Goal: Task Accomplishment & Management: Use online tool/utility

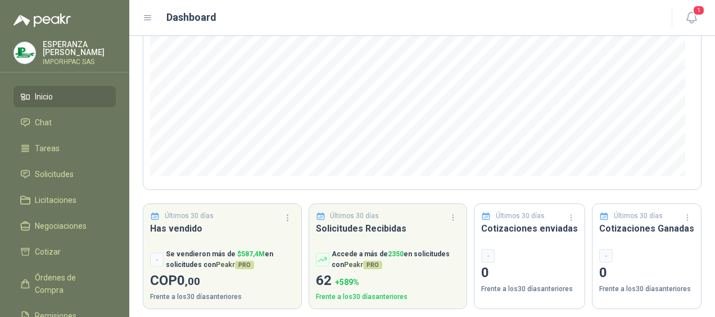
scroll to position [189, 0]
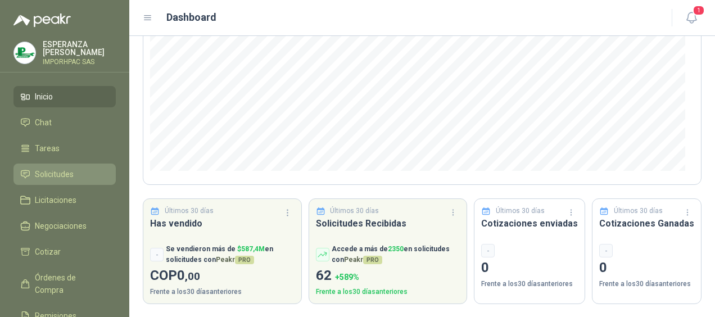
click at [55, 174] on span "Solicitudes" at bounding box center [54, 174] width 39 height 12
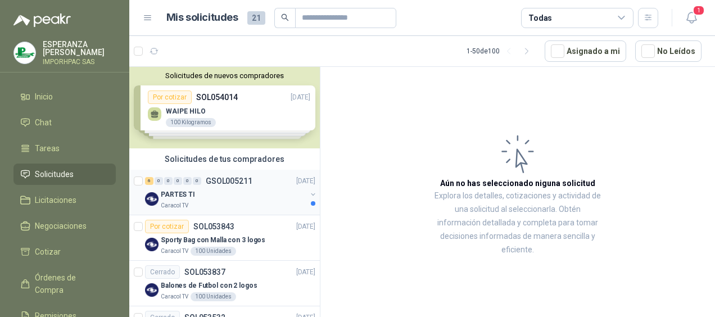
click at [151, 198] on img at bounding box center [151, 198] width 13 height 13
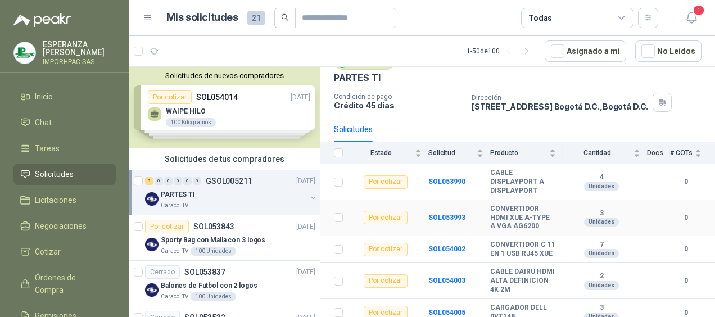
scroll to position [109, 0]
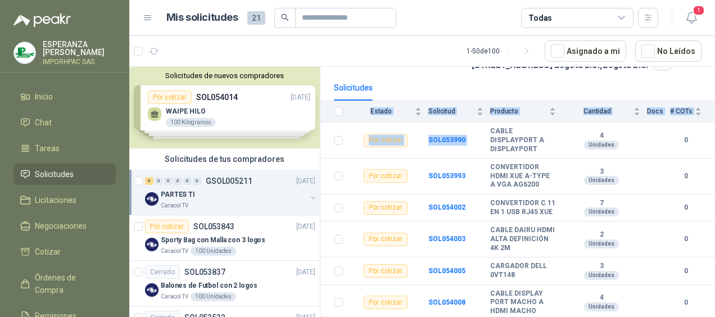
drag, startPoint x: 490, startPoint y: 109, endPoint x: 607, endPoint y: 328, distance: 247.8
click at [607, 317] on html "[PERSON_NAME] IMPORHPAC SAS Inicio Chat Tareas Solicitudes Licitaciones Negocia…" at bounding box center [357, 158] width 715 height 317
drag, startPoint x: 607, startPoint y: 328, endPoint x: 519, endPoint y: 304, distance: 91.6
copy table "Estado Solicitud Producto Cantidad Docs # COTs Por cotizar SOL053990"
click at [324, 222] on td at bounding box center [335, 240] width 29 height 36
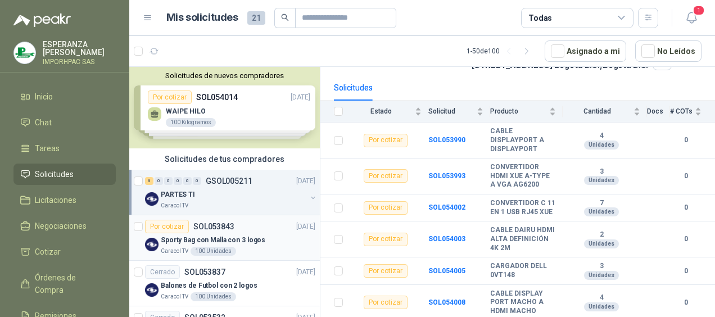
click at [150, 245] on img at bounding box center [151, 244] width 13 height 13
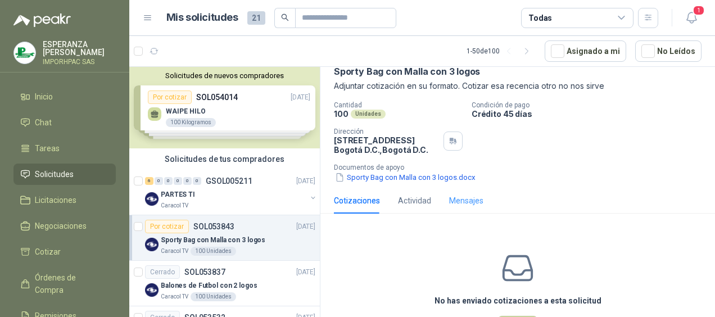
scroll to position [101, 0]
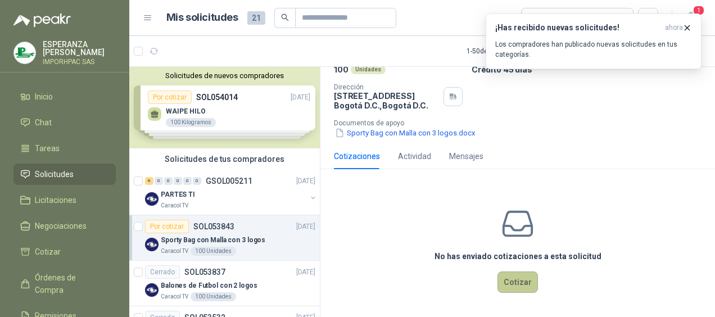
click at [508, 281] on button "Cotizar" at bounding box center [518, 282] width 40 height 21
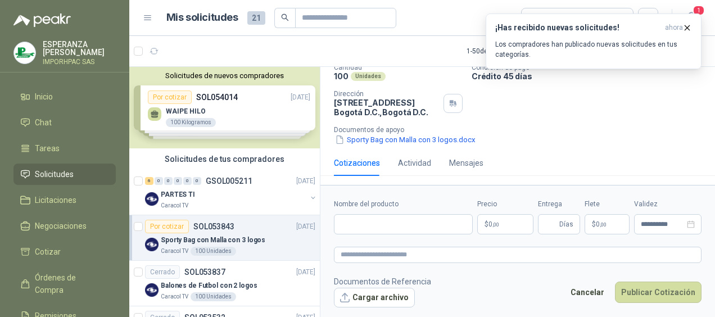
scroll to position [93, 0]
click at [341, 222] on input "Nombre del producto" at bounding box center [403, 224] width 139 height 20
type input "**********"
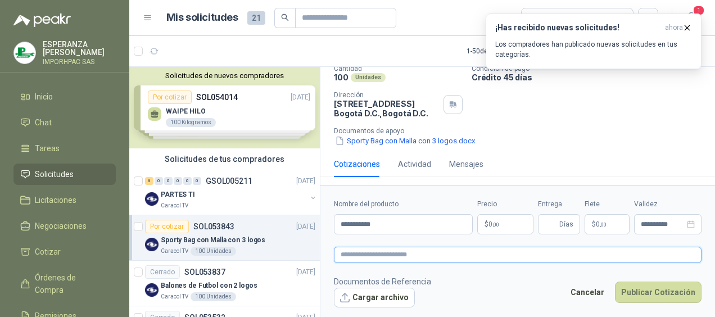
click at [344, 254] on textarea at bounding box center [518, 255] width 368 height 16
paste textarea "**********"
type textarea "**********"
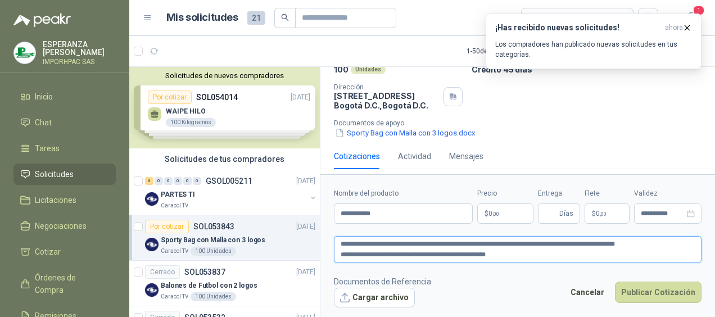
type textarea "**********"
click at [513, 278] on footer "Documentos de Referencia Cargar archivo Cancelar Publicar Cotización" at bounding box center [518, 292] width 368 height 33
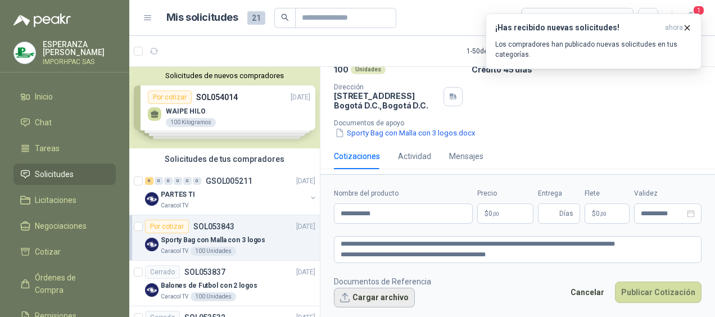
click at [361, 297] on button "Cargar archivo" at bounding box center [374, 298] width 81 height 20
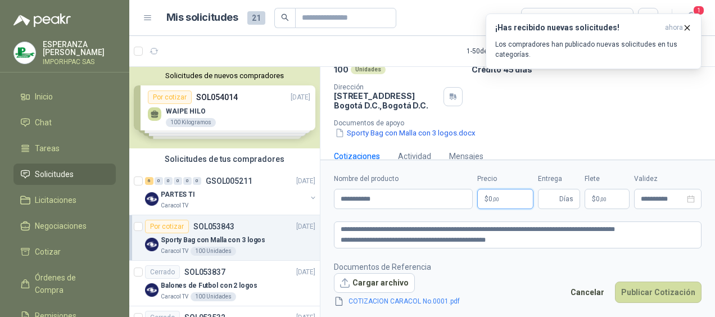
click at [492, 197] on body "[PERSON_NAME] IMPORHPAC SAS Inicio Chat Tareas Solicitudes Licitaciones Negocia…" at bounding box center [357, 158] width 715 height 317
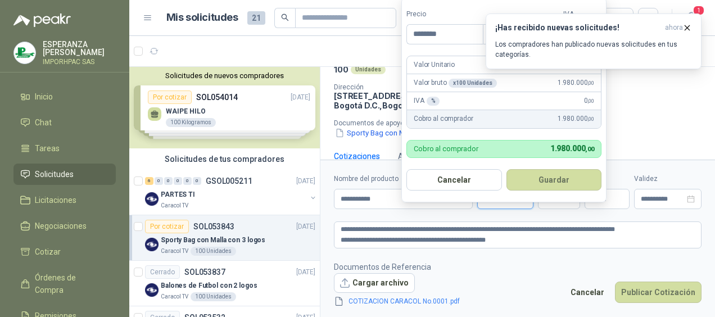
type input "********"
click at [487, 106] on div "IVA % 0 ,00" at bounding box center [504, 101] width 194 height 18
click at [463, 90] on div "Valor bruto x 100 Unidades 1.980.000 ,00" at bounding box center [504, 83] width 194 height 18
click at [417, 101] on p "IVA %" at bounding box center [427, 101] width 26 height 11
click at [472, 105] on div "IVA % 0 ,00" at bounding box center [504, 101] width 194 height 18
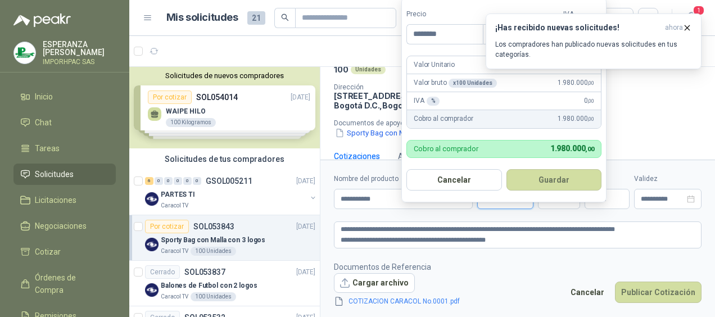
click at [584, 96] on div "IVA % 0 ,00" at bounding box center [504, 101] width 194 height 18
click at [582, 101] on div "IVA % 0 ,00" at bounding box center [504, 101] width 194 height 18
drag, startPoint x: 582, startPoint y: 101, endPoint x: 566, endPoint y: 103, distance: 16.4
click at [566, 103] on div "IVA % 0 ,00" at bounding box center [504, 101] width 194 height 18
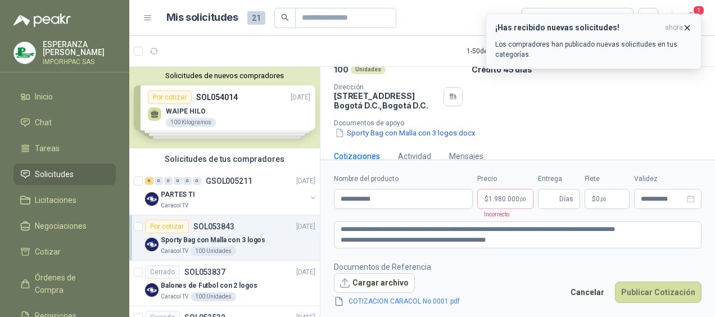
click at [688, 25] on icon "button" at bounding box center [688, 28] width 10 height 10
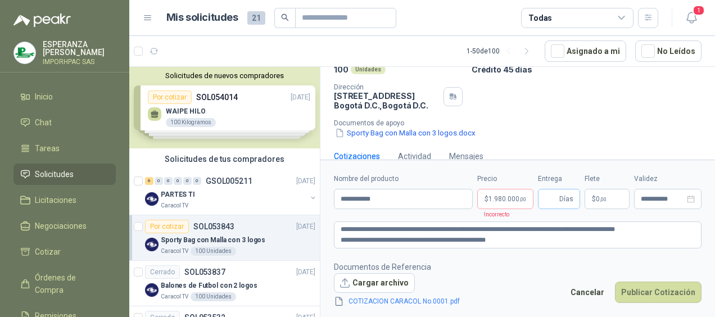
click at [562, 200] on span "Días" at bounding box center [567, 199] width 14 height 19
type input "*"
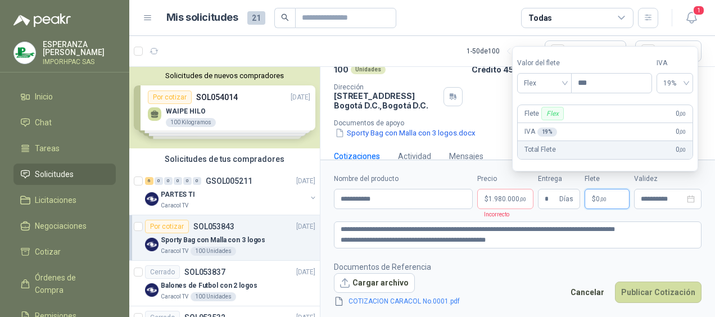
click at [613, 199] on p "$ 0 ,00" at bounding box center [607, 199] width 45 height 20
type input "***"
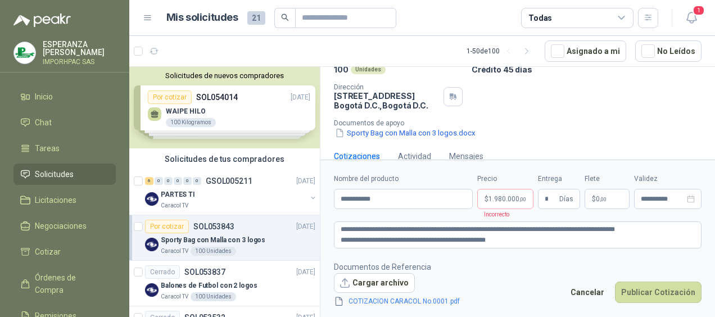
click at [666, 219] on form "**********" at bounding box center [518, 240] width 395 height 161
click at [649, 291] on button "Publicar Cotización" at bounding box center [658, 292] width 87 height 21
click at [643, 289] on button "Publicar Cotización" at bounding box center [658, 292] width 87 height 21
click at [696, 11] on span "1" at bounding box center [699, 10] width 12 height 11
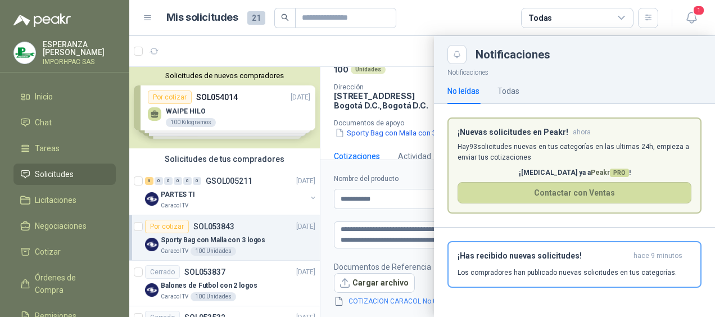
click at [494, 303] on div "¡Has recibido nuevas solicitudes! hace 9 minutos Los compradores han publicado …" at bounding box center [574, 269] width 281 height 83
click at [629, 63] on div "Notificaciones" at bounding box center [575, 54] width 254 height 19
drag, startPoint x: 623, startPoint y: 70, endPoint x: 605, endPoint y: 55, distance: 23.1
click at [605, 55] on div "Notificaciones" at bounding box center [589, 54] width 226 height 11
click at [364, 237] on div at bounding box center [422, 176] width 586 height 281
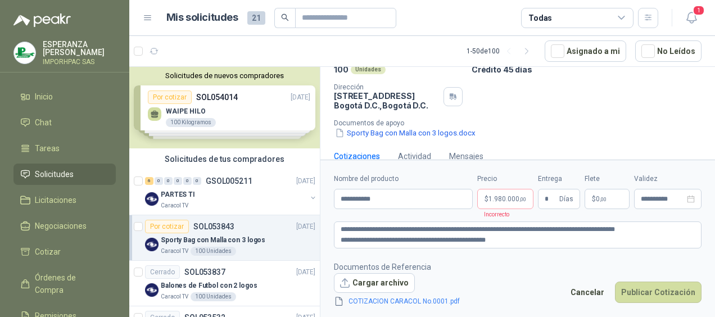
click at [497, 212] on p "Incorrecto" at bounding box center [494, 214] width 32 height 10
click at [501, 215] on p "Incorrecto" at bounding box center [494, 214] width 32 height 10
drag, startPoint x: 501, startPoint y: 215, endPoint x: 551, endPoint y: 215, distance: 50.6
click at [551, 215] on form "**********" at bounding box center [518, 240] width 395 height 161
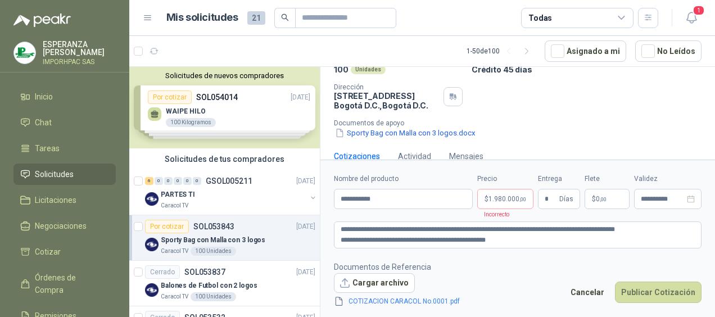
click at [552, 256] on form "**********" at bounding box center [518, 240] width 395 height 161
click at [410, 155] on div "Actividad" at bounding box center [414, 156] width 33 height 12
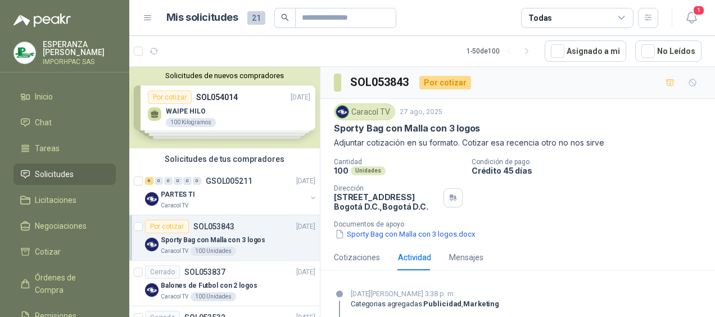
scroll to position [61, 0]
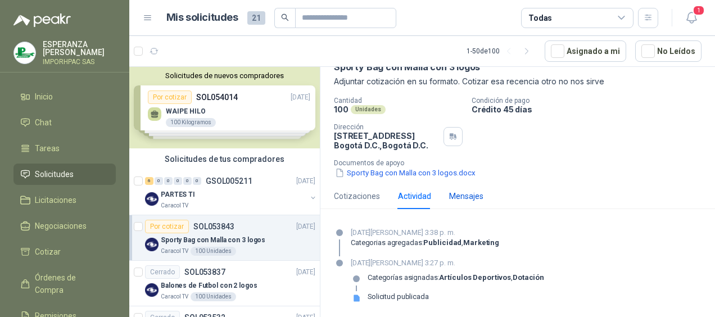
click at [467, 194] on div "Mensajes" at bounding box center [466, 196] width 34 height 12
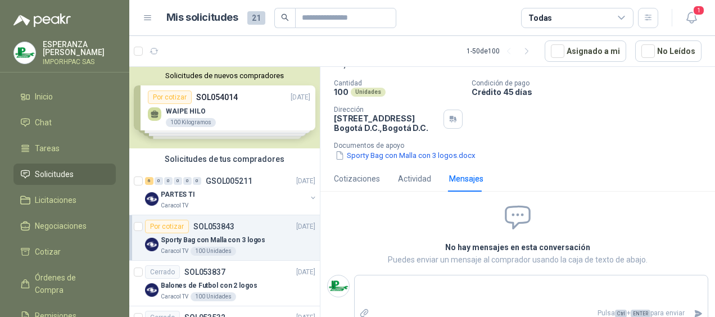
scroll to position [88, 0]
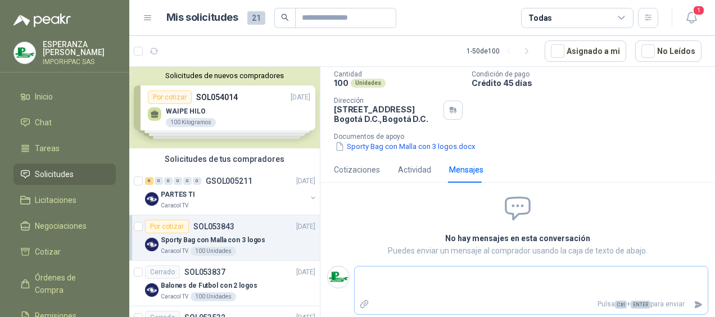
click at [370, 279] on textarea at bounding box center [531, 282] width 353 height 26
type textarea "*"
type textarea "**"
type textarea "***"
type textarea "****"
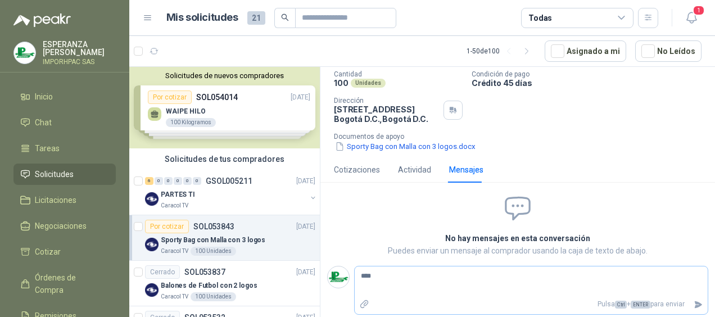
type textarea "*****"
type textarea "*******"
type textarea "********"
type textarea "*********"
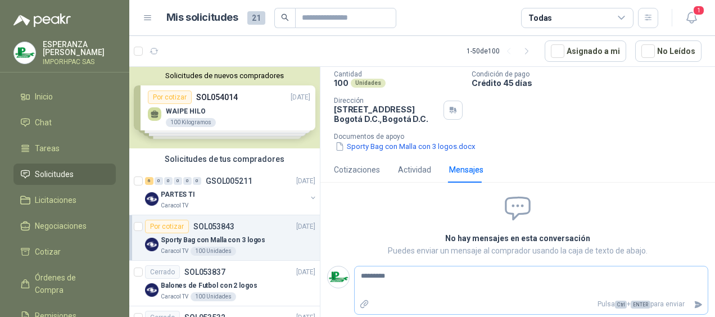
type textarea "**********"
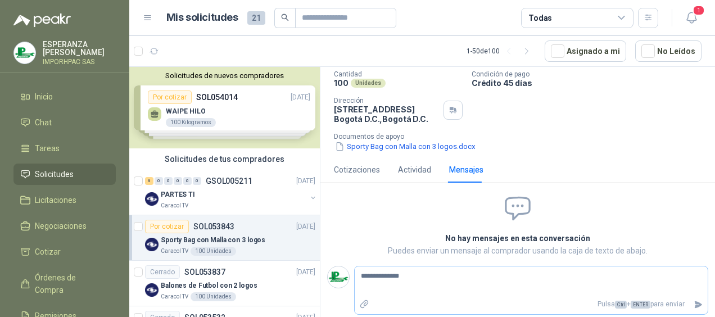
type textarea "**********"
drag, startPoint x: 631, startPoint y: 155, endPoint x: 624, endPoint y: 165, distance: 12.5
click at [624, 164] on div "**********" at bounding box center [518, 150] width 395 height 343
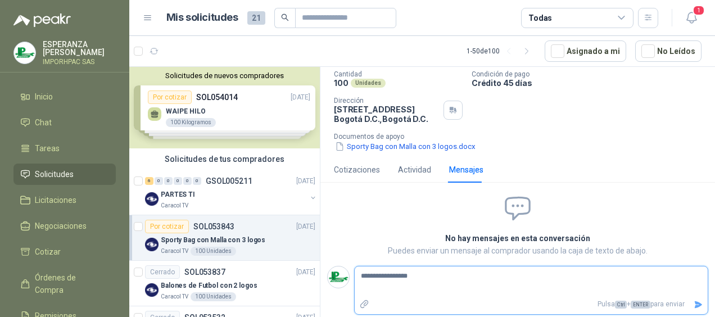
click at [418, 283] on textarea "**********" at bounding box center [527, 282] width 345 height 26
type textarea "**********"
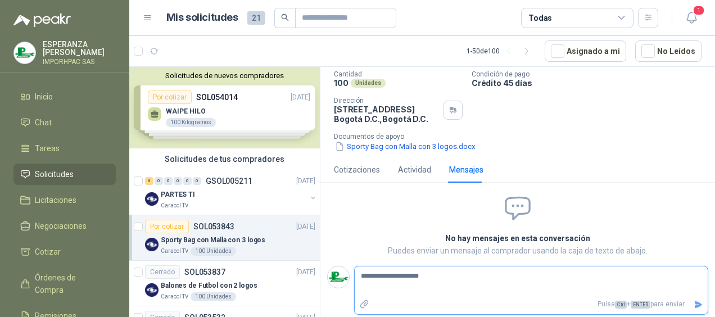
type textarea "**********"
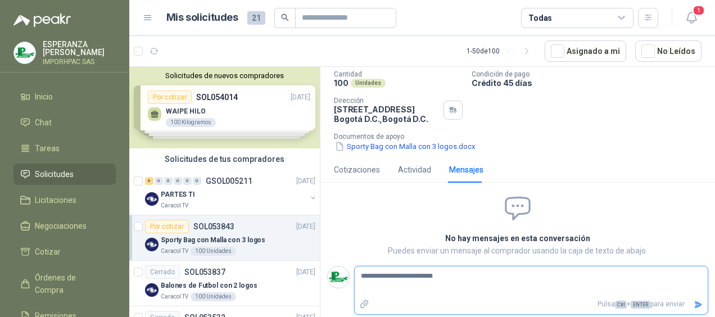
type textarea "**********"
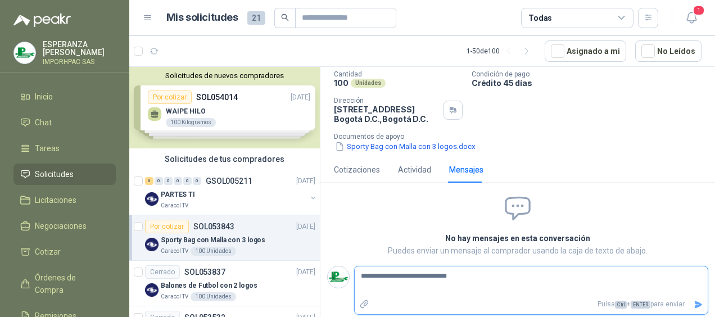
type textarea "**********"
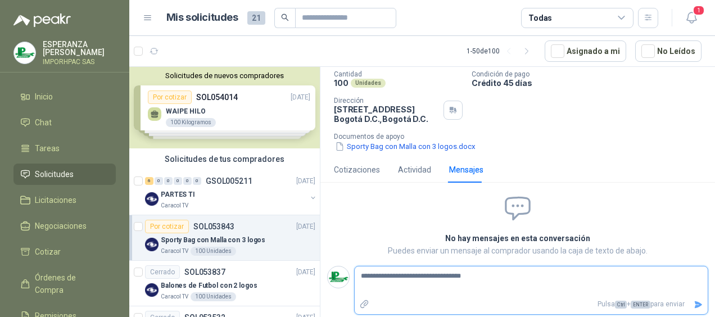
type textarea "**********"
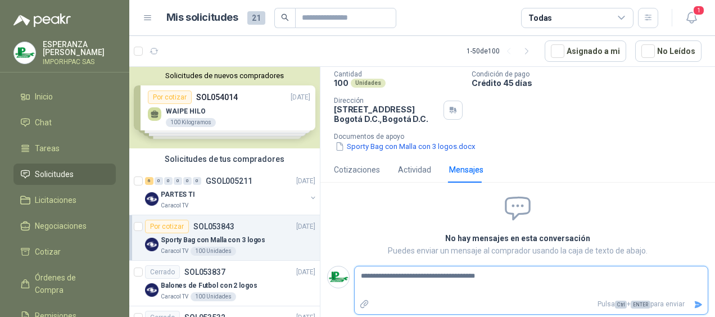
type textarea "**********"
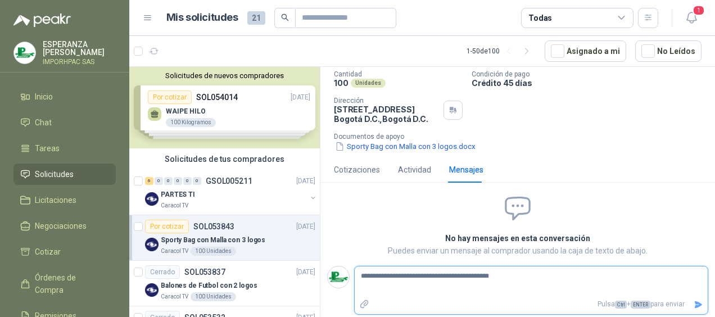
type textarea "**********"
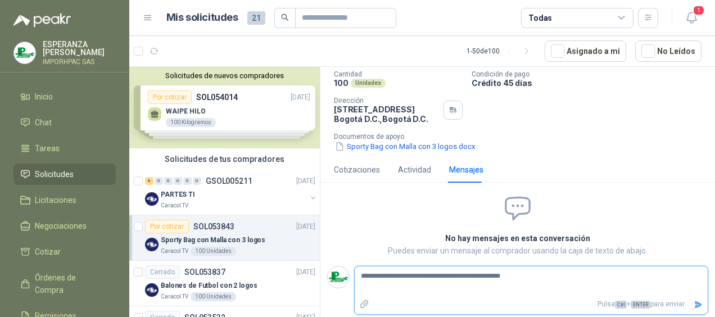
type textarea "**********"
click at [695, 301] on icon "Enviar" at bounding box center [699, 304] width 8 height 7
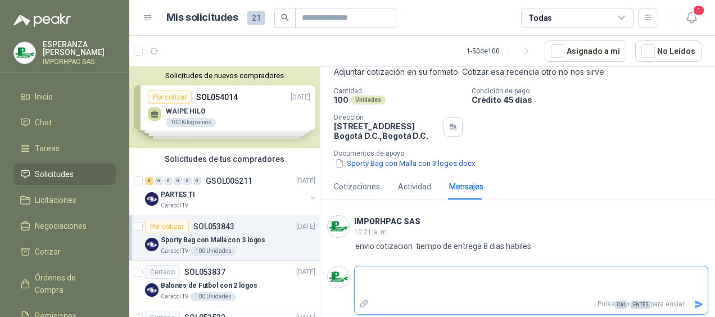
scroll to position [71, 0]
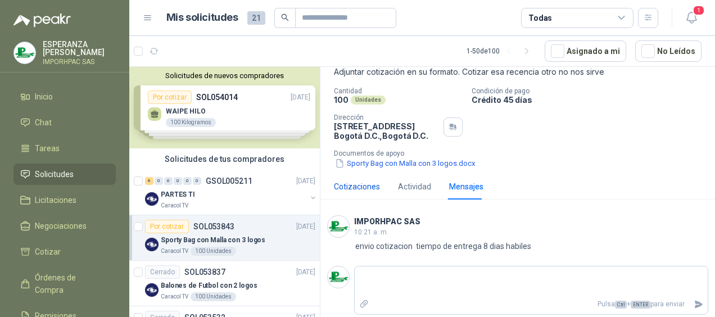
click at [358, 186] on div "Cotizaciones" at bounding box center [357, 187] width 46 height 12
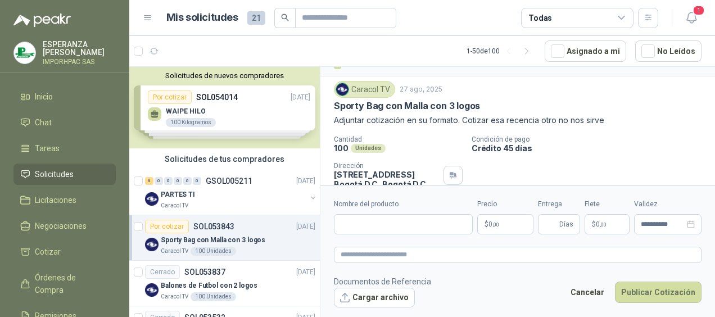
scroll to position [0, 0]
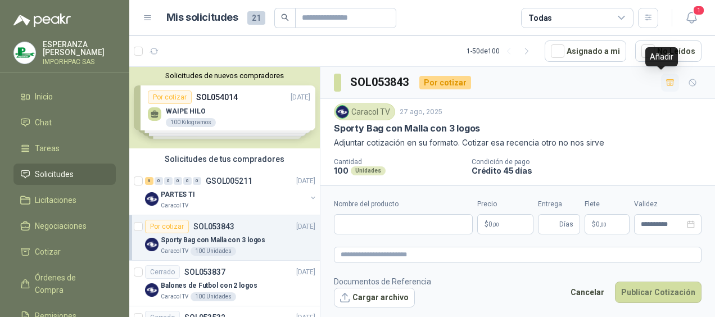
click at [666, 84] on icon "button" at bounding box center [671, 83] width 10 height 10
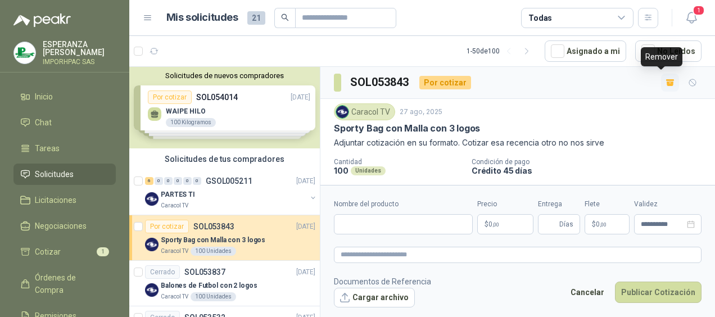
click at [667, 84] on icon "button" at bounding box center [670, 84] width 7 height 4
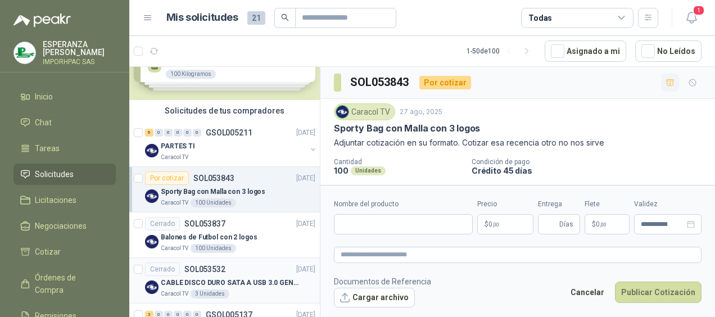
scroll to position [56, 0]
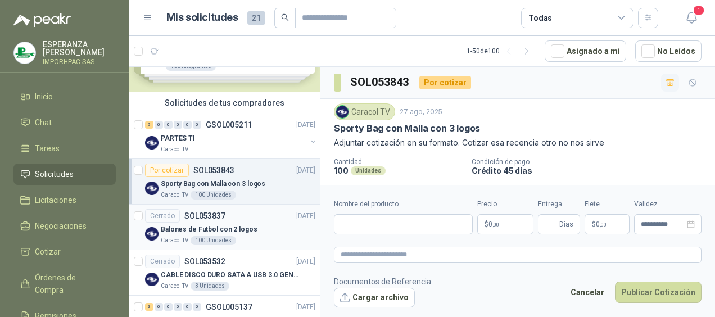
click at [153, 234] on img at bounding box center [151, 233] width 13 height 13
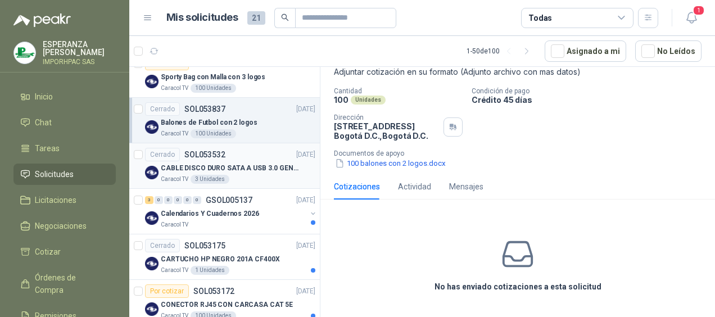
scroll to position [169, 0]
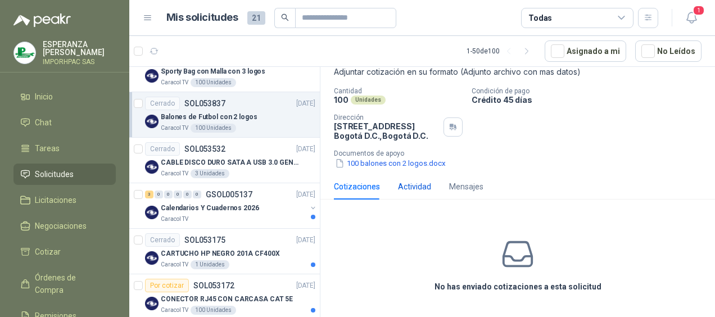
click at [420, 184] on div "Actividad" at bounding box center [414, 187] width 33 height 12
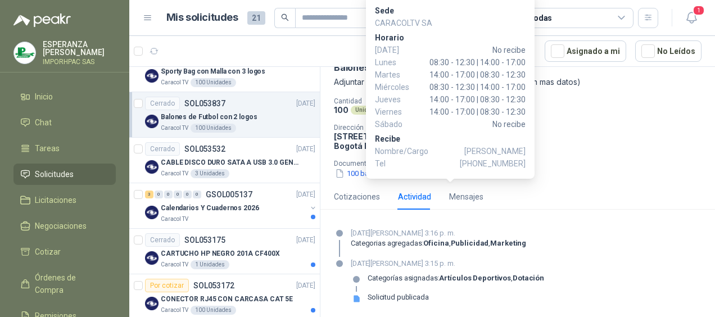
scroll to position [61, 0]
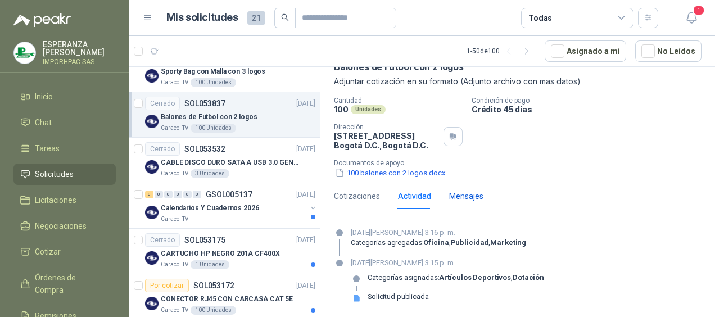
click at [470, 193] on div "Mensajes" at bounding box center [466, 196] width 34 height 12
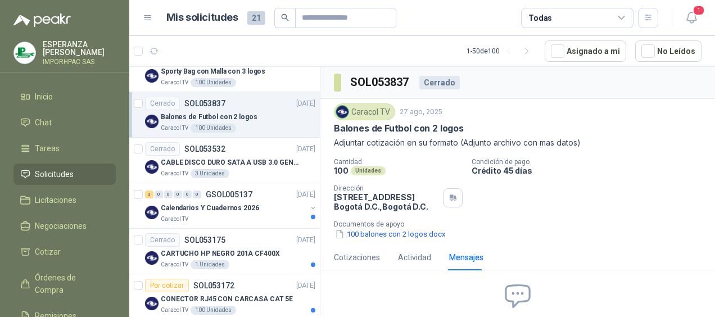
scroll to position [26, 0]
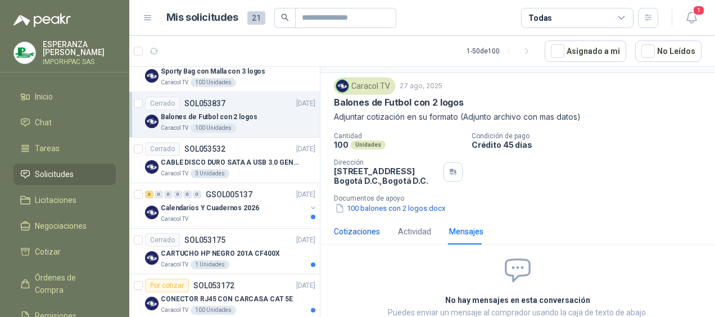
click at [345, 231] on div "Cotizaciones" at bounding box center [357, 232] width 46 height 12
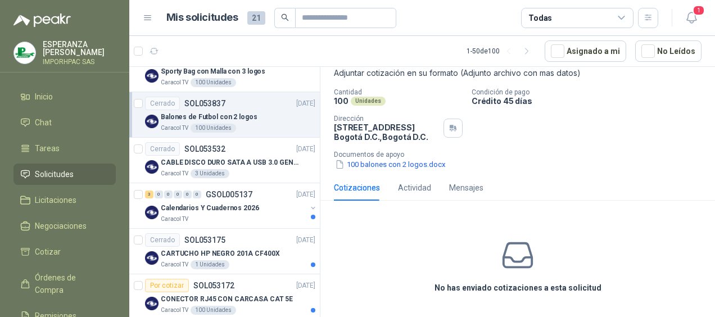
scroll to position [71, 0]
click at [473, 290] on h3 "No has enviado cotizaciones a esta solicitud" at bounding box center [518, 287] width 167 height 12
click at [504, 254] on icon at bounding box center [518, 254] width 35 height 35
click at [515, 251] on icon at bounding box center [518, 254] width 35 height 35
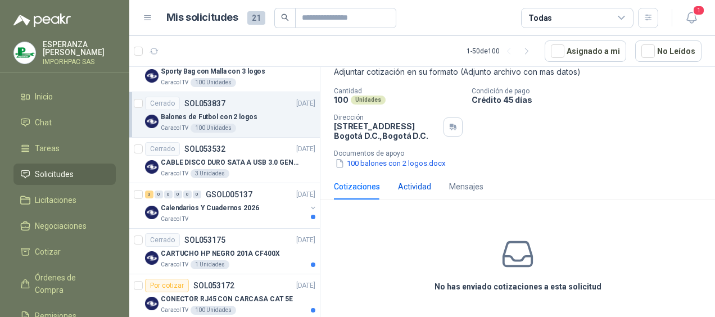
click at [406, 184] on div "Actividad" at bounding box center [414, 187] width 33 height 12
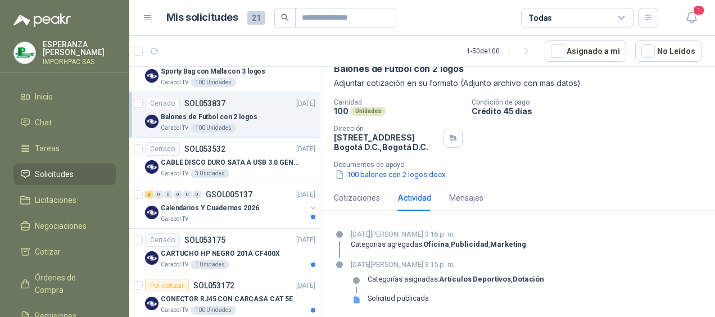
scroll to position [61, 0]
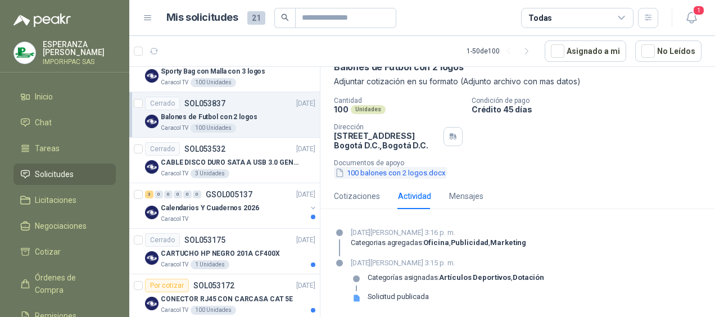
click at [336, 171] on icon "button" at bounding box center [340, 173] width 10 height 10
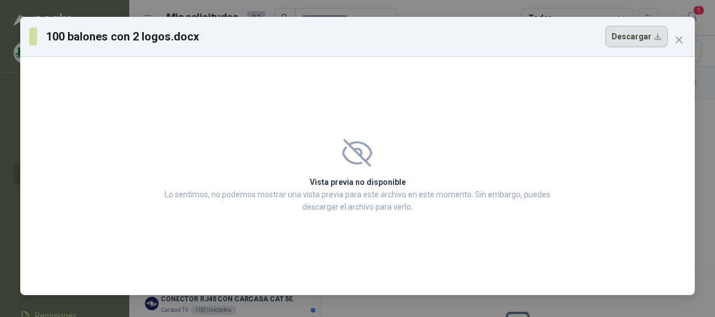
click at [622, 36] on button "Descargar" at bounding box center [637, 36] width 62 height 21
click at [674, 37] on span "Close" at bounding box center [679, 39] width 18 height 9
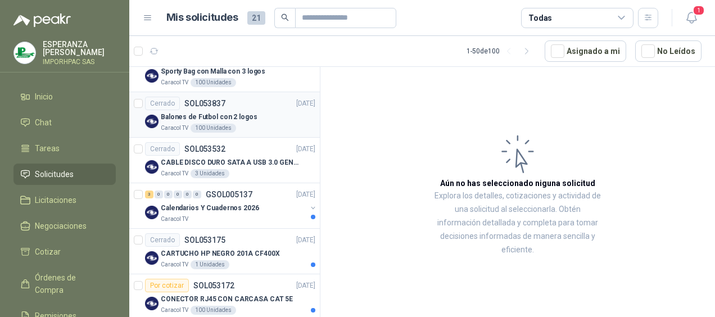
click at [204, 105] on p "SOL053837" at bounding box center [204, 104] width 41 height 8
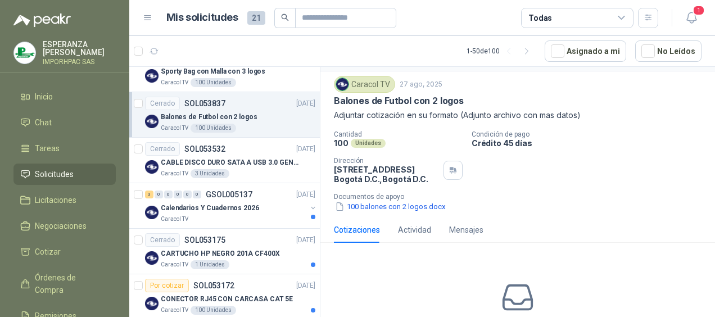
scroll to position [71, 0]
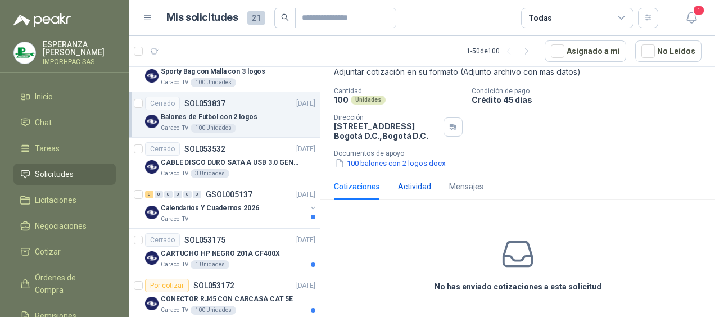
click at [411, 185] on div "Actividad" at bounding box center [414, 187] width 33 height 12
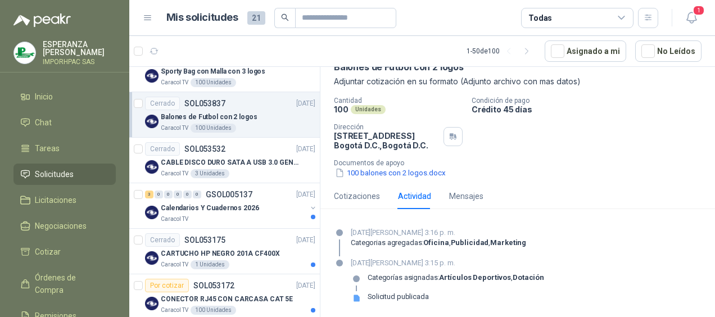
scroll to position [5, 0]
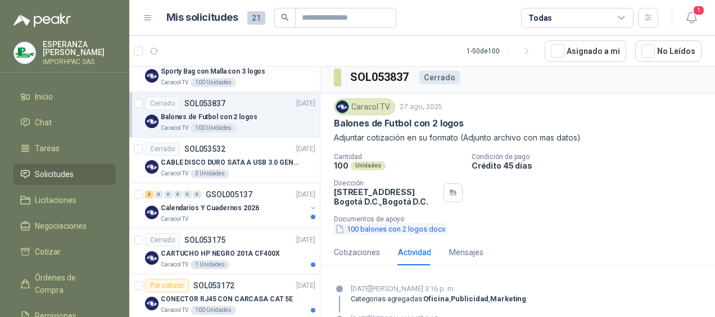
click at [340, 227] on icon "button" at bounding box center [340, 229] width 10 height 10
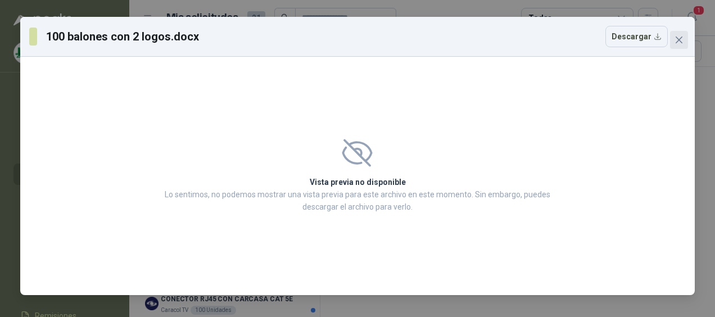
click at [684, 35] on span "Close" at bounding box center [679, 39] width 18 height 9
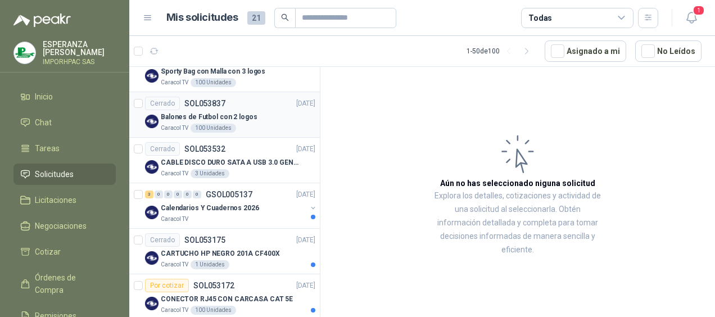
click at [196, 105] on p "SOL053837" at bounding box center [204, 104] width 41 height 8
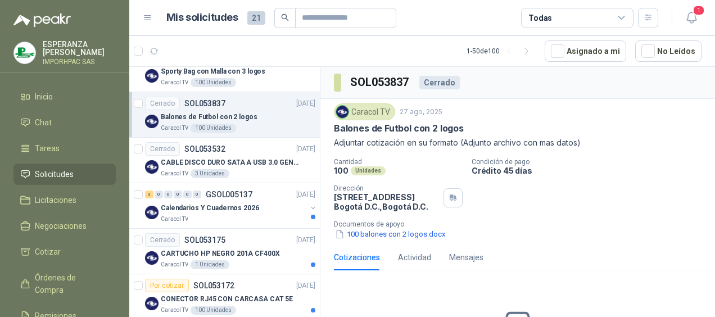
click at [351, 258] on div "Cotizaciones" at bounding box center [357, 257] width 46 height 12
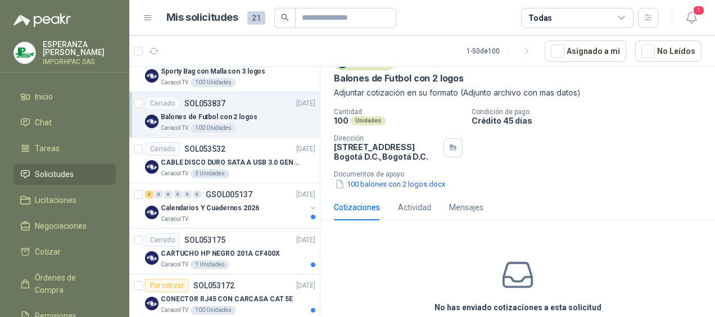
scroll to position [71, 0]
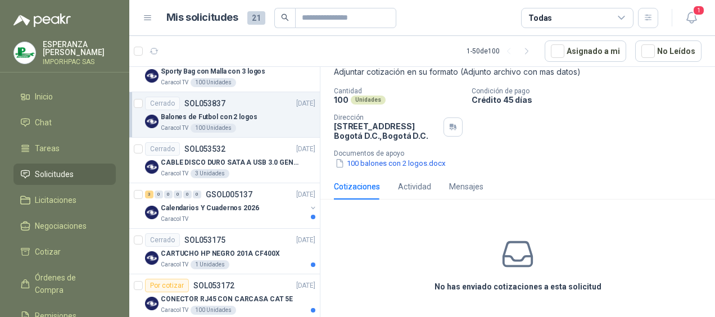
click at [515, 256] on icon at bounding box center [518, 254] width 35 height 35
click at [494, 289] on h3 "No has enviado cotizaciones a esta solicitud" at bounding box center [518, 287] width 167 height 12
drag, startPoint x: 494, startPoint y: 289, endPoint x: 390, endPoint y: 232, distance: 118.5
click at [390, 232] on div "No has enviado cotizaciones a esta solicitud" at bounding box center [518, 265] width 395 height 113
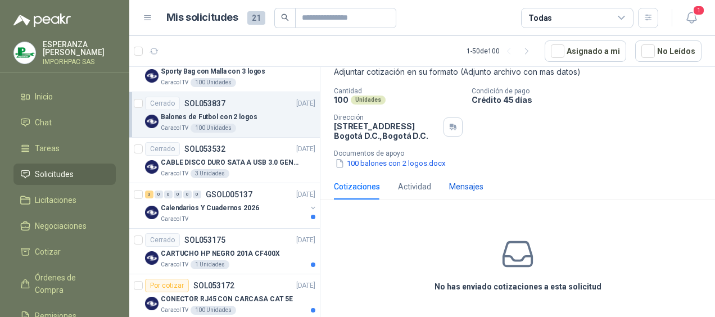
click at [477, 186] on div "Mensajes" at bounding box center [466, 187] width 34 height 12
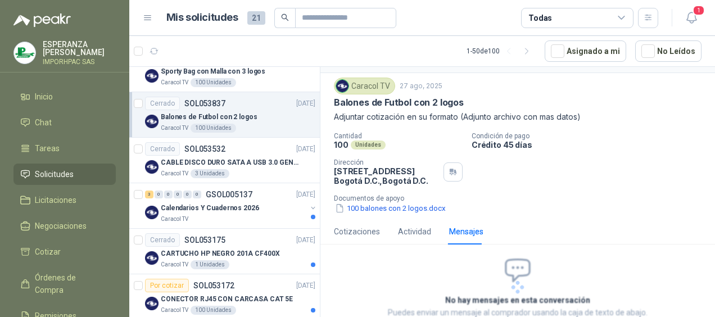
scroll to position [26, 0]
drag, startPoint x: 411, startPoint y: 231, endPoint x: 371, endPoint y: 231, distance: 40.5
click at [411, 231] on div "Actividad" at bounding box center [414, 232] width 33 height 12
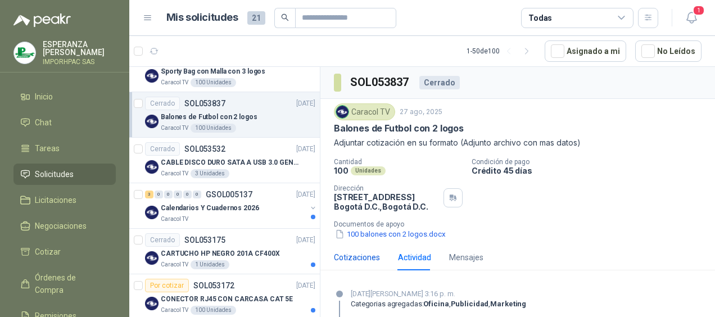
click at [355, 254] on div "Cotizaciones" at bounding box center [357, 257] width 46 height 12
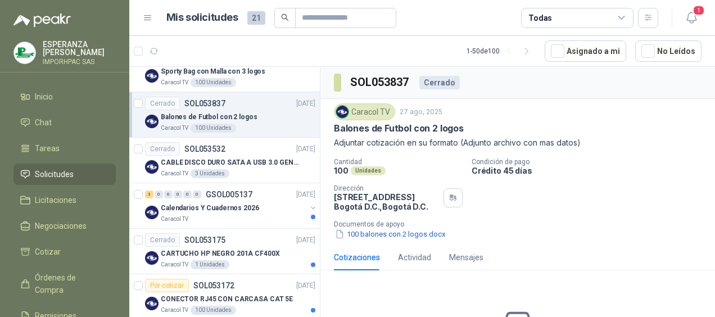
click at [363, 258] on div "Cotizaciones" at bounding box center [357, 257] width 46 height 12
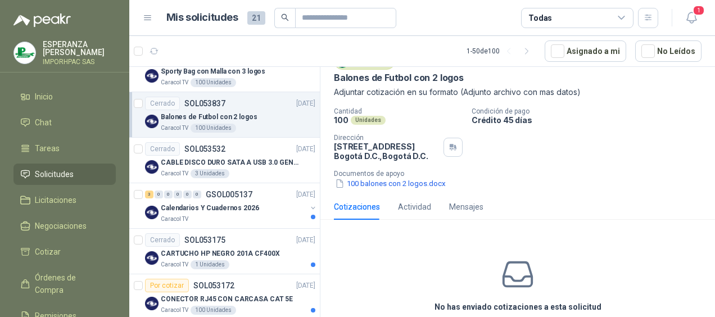
scroll to position [71, 0]
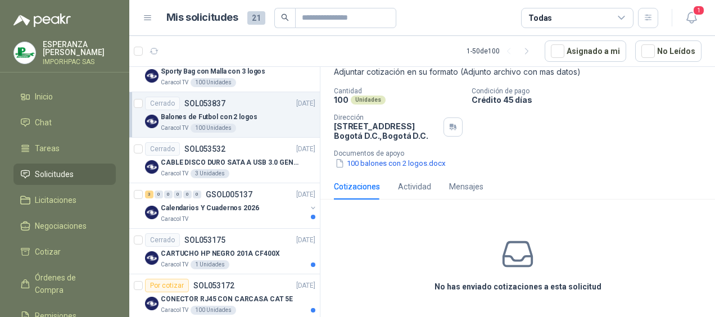
click at [511, 253] on icon at bounding box center [518, 254] width 35 height 35
drag, startPoint x: 511, startPoint y: 253, endPoint x: 438, endPoint y: 285, distance: 79.6
click at [438, 285] on h3 "No has enviado cotizaciones a esta solicitud" at bounding box center [518, 287] width 167 height 12
click at [462, 287] on h3 "No has enviado cotizaciones a esta solicitud" at bounding box center [518, 287] width 167 height 12
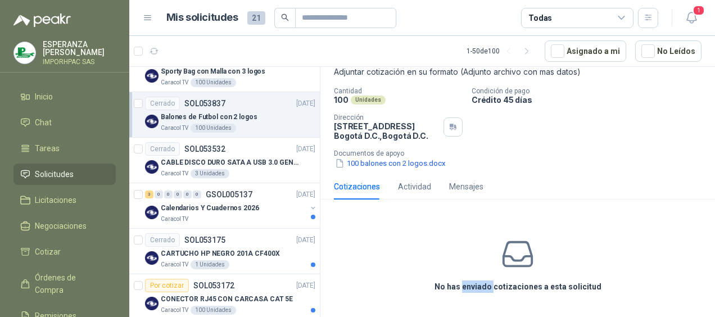
click at [462, 287] on h3 "No has enviado cotizaciones a esta solicitud" at bounding box center [518, 287] width 167 height 12
drag, startPoint x: 462, startPoint y: 287, endPoint x: 530, endPoint y: 285, distance: 68.1
click at [530, 285] on h3 "No has enviado cotizaciones a esta solicitud" at bounding box center [518, 287] width 167 height 12
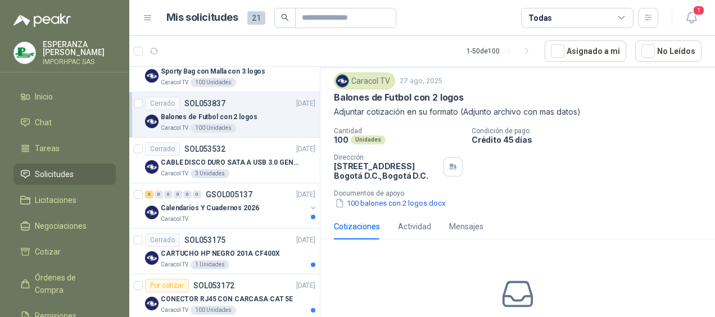
scroll to position [0, 0]
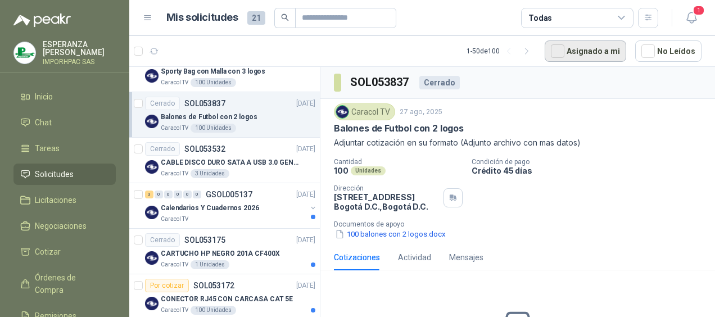
click at [591, 49] on button "Asignado a mi" at bounding box center [586, 50] width 82 height 21
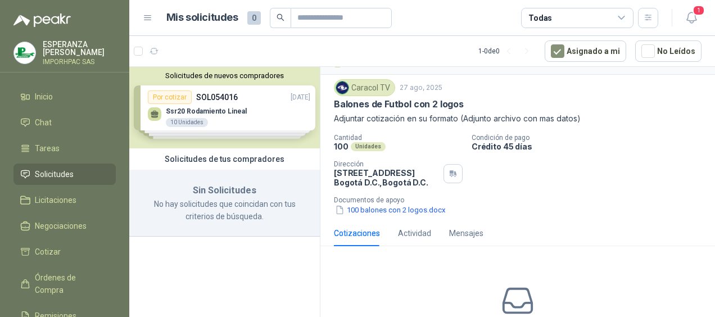
scroll to position [71, 0]
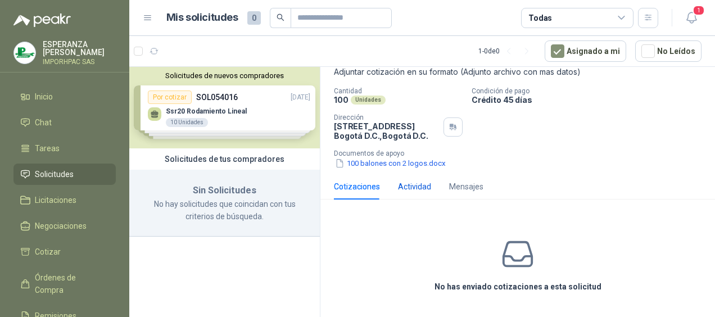
click at [411, 183] on div "Actividad" at bounding box center [414, 187] width 33 height 12
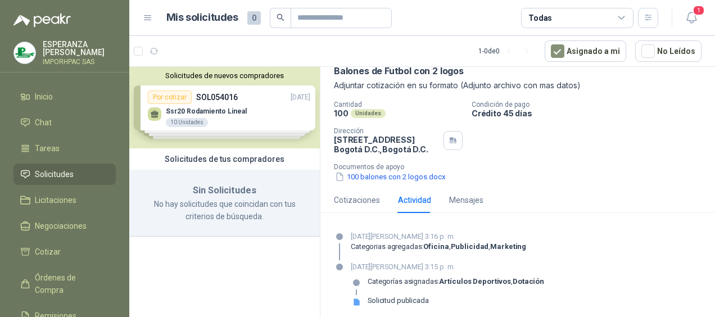
scroll to position [61, 0]
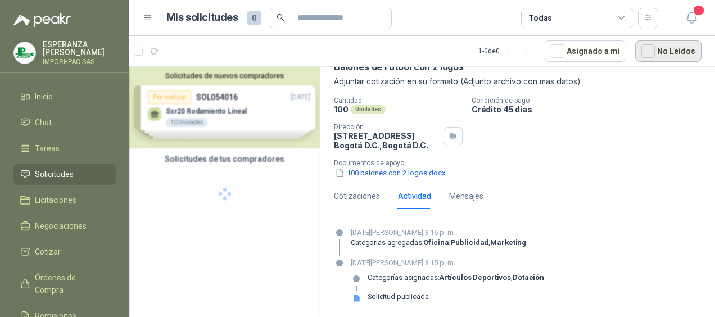
click at [670, 49] on button "No Leídos" at bounding box center [669, 50] width 66 height 21
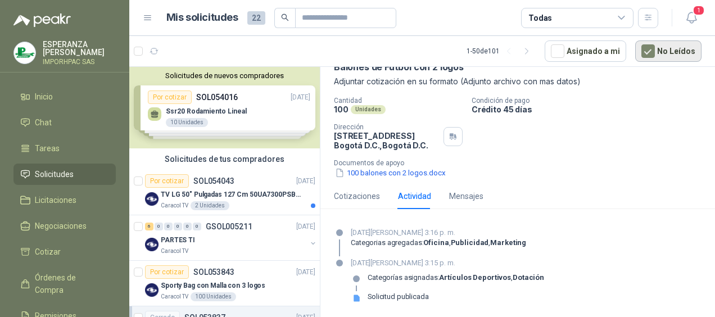
click at [669, 49] on button "No Leídos" at bounding box center [669, 50] width 66 height 21
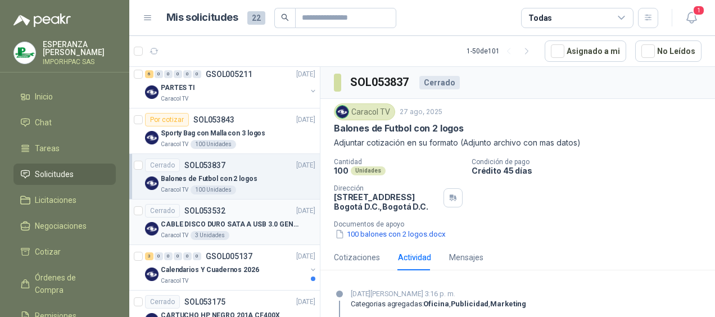
scroll to position [169, 0]
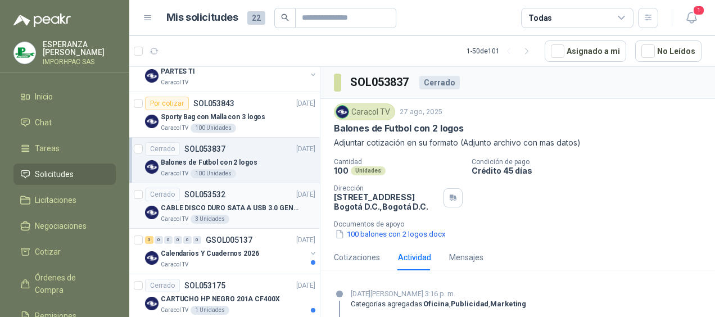
click at [200, 204] on p "CABLE DISCO DURO SATA A USB 3.0 GENERICO" at bounding box center [231, 208] width 140 height 11
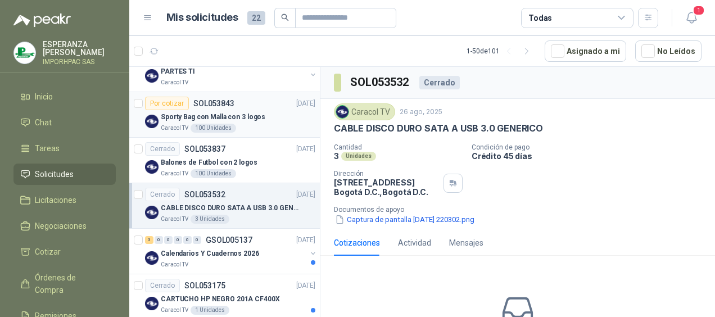
click at [154, 115] on img at bounding box center [151, 121] width 13 height 13
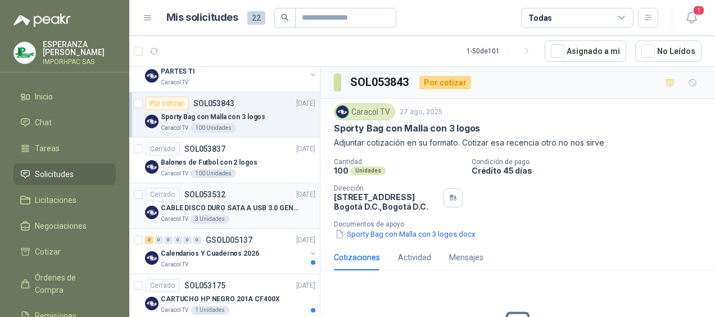
scroll to position [112, 0]
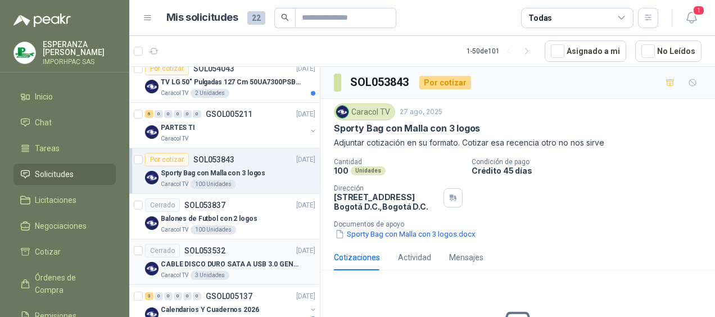
click at [152, 267] on img at bounding box center [151, 268] width 13 height 13
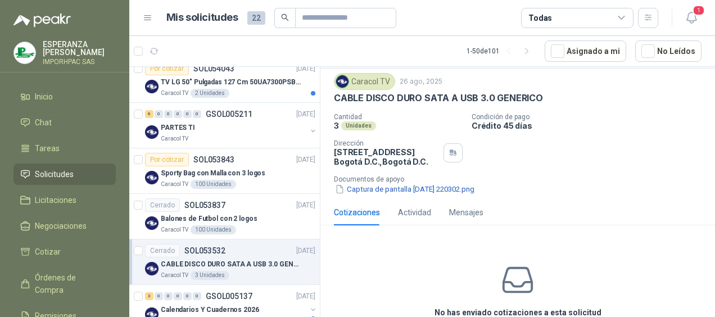
scroll to position [56, 0]
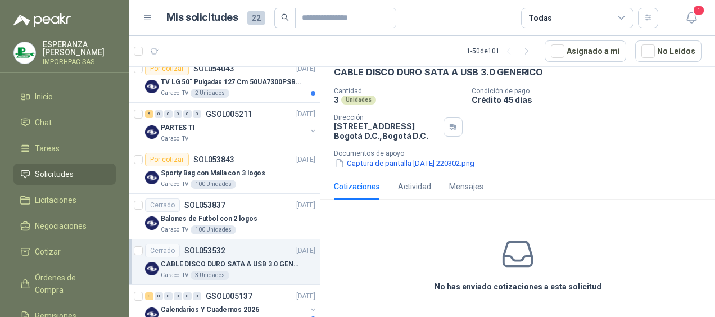
click at [355, 184] on div "Cotizaciones" at bounding box center [357, 187] width 46 height 12
drag, startPoint x: 508, startPoint y: 257, endPoint x: 492, endPoint y: 259, distance: 17.0
click at [508, 256] on icon at bounding box center [518, 254] width 29 height 24
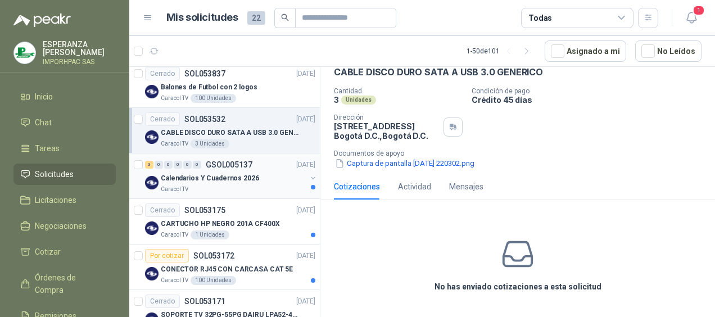
scroll to position [225, 0]
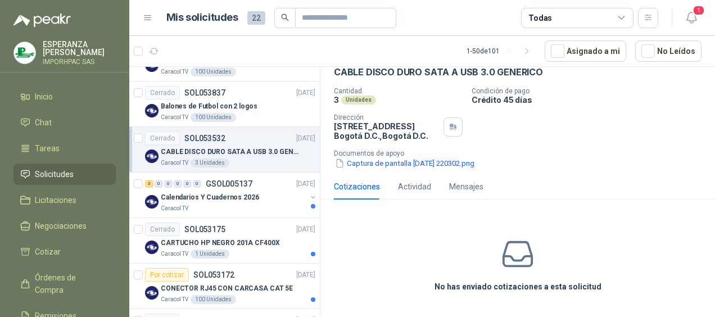
click at [150, 156] on img at bounding box center [151, 156] width 13 height 13
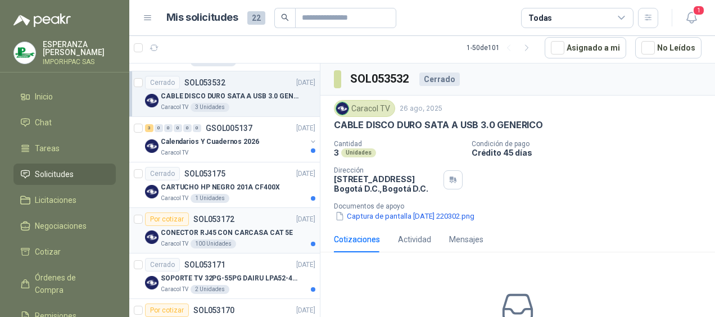
scroll to position [337, 0]
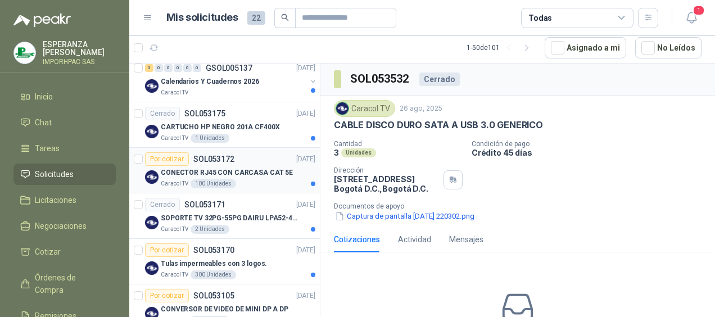
click at [151, 172] on img at bounding box center [151, 176] width 13 height 13
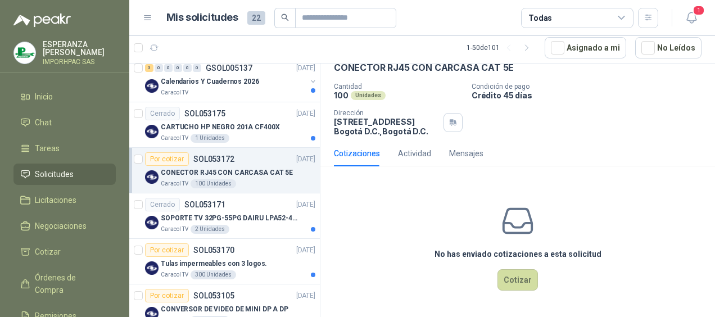
scroll to position [58, 0]
click at [353, 152] on div "Cotizaciones" at bounding box center [357, 153] width 46 height 12
click at [410, 147] on div "Actividad" at bounding box center [414, 153] width 33 height 12
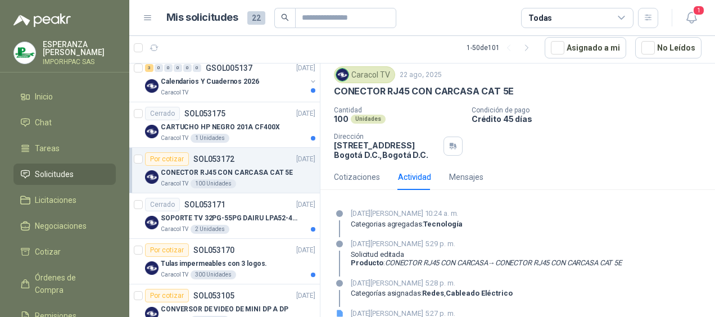
scroll to position [63, 0]
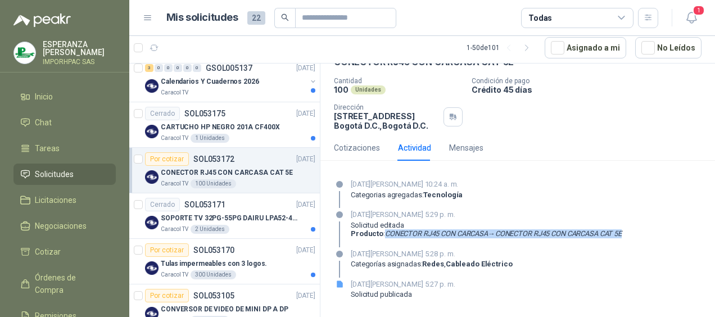
drag, startPoint x: 384, startPoint y: 232, endPoint x: 637, endPoint y: 232, distance: 253.7
click at [637, 232] on div "[DATE][PERSON_NAME] 5:29 p. m. Solicitud editada Producto : CONECTOR RJ45 CON C…" at bounding box center [518, 228] width 368 height 38
copy p "CONECTOR RJ45 CON CARCASA → CONECTOR RJ45 CON CARCASA CAT 5E"
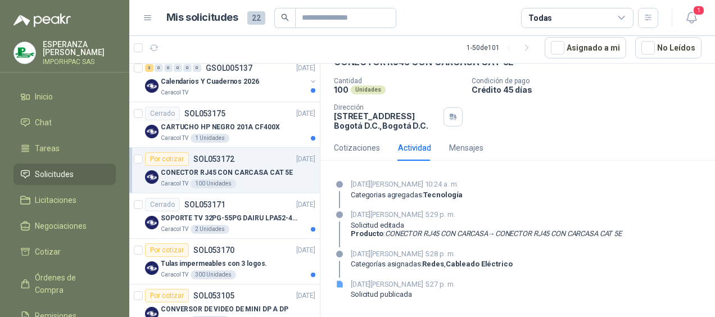
click at [538, 168] on div "Cotizaciones Actividad Mensajes No has enviado cotizaciones a esta solicitud Co…" at bounding box center [518, 226] width 395 height 183
click at [583, 164] on div "Cotizaciones Actividad Mensajes No has enviado cotizaciones a esta solicitud Co…" at bounding box center [518, 226] width 395 height 183
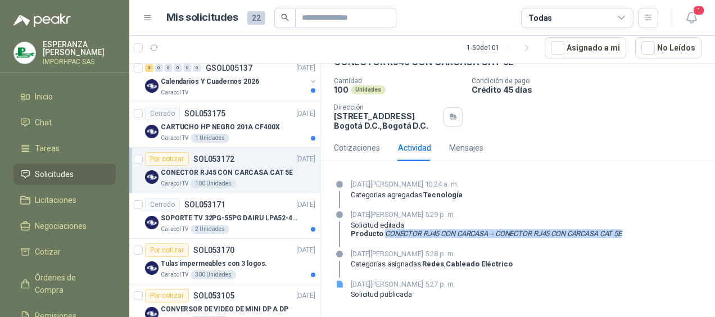
drag, startPoint x: 384, startPoint y: 232, endPoint x: 636, endPoint y: 241, distance: 251.6
click at [636, 241] on div "[DATE][PERSON_NAME] 5:29 p. m. Solicitud editada Producto : CONECTOR RJ45 CON C…" at bounding box center [518, 228] width 368 height 38
drag, startPoint x: 636, startPoint y: 241, endPoint x: 603, endPoint y: 229, distance: 34.5
copy p "CONECTOR RJ45 CON CARCASA → CONECTOR RJ45 CON CARCASA CAT 5E"
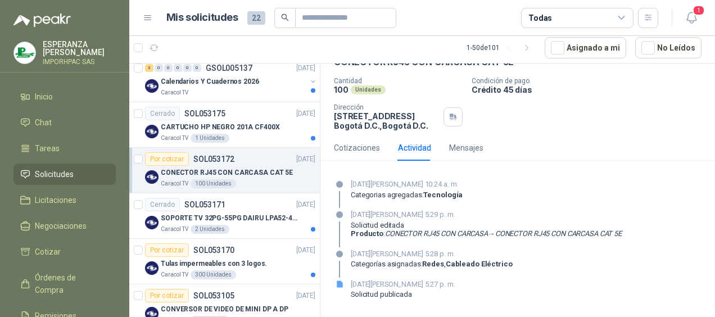
click at [541, 158] on div "Cotizaciones Actividad Mensajes" at bounding box center [518, 148] width 368 height 26
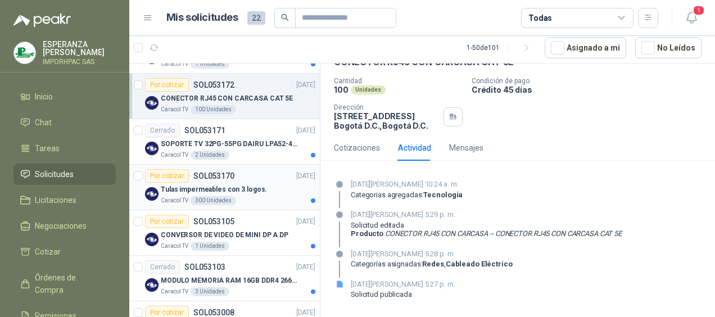
scroll to position [506, 0]
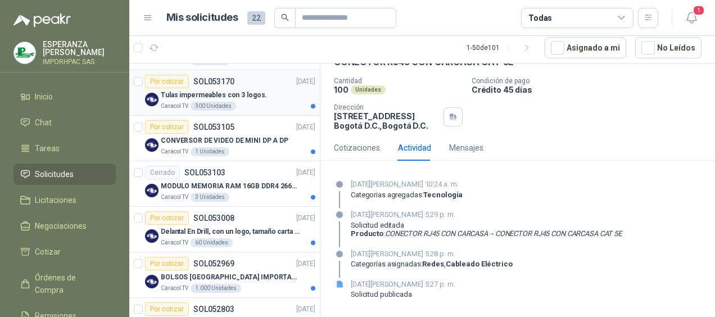
click at [169, 79] on div "Por cotizar" at bounding box center [167, 81] width 44 height 13
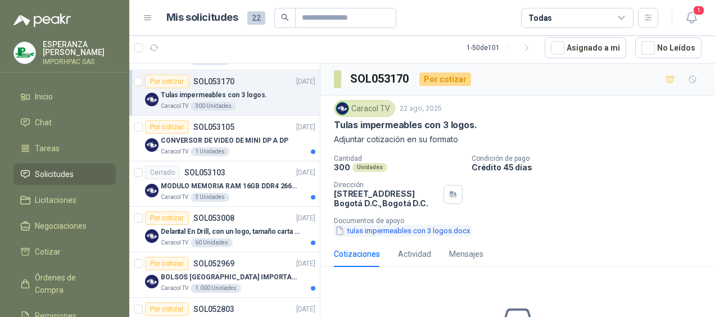
click at [340, 228] on icon "button" at bounding box center [340, 231] width 6 height 8
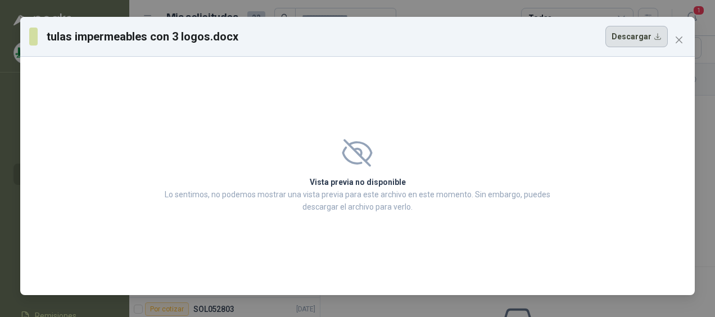
click at [634, 37] on button "Descargar" at bounding box center [637, 36] width 62 height 21
click at [583, 143] on div "Vista previa no disponible Lo sentimos, no podemos mostrar una vista previa par…" at bounding box center [357, 176] width 675 height 238
click at [677, 37] on icon "close" at bounding box center [679, 40] width 7 height 7
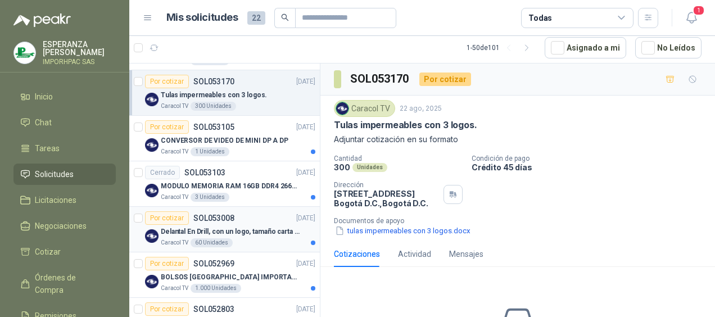
click at [148, 231] on img at bounding box center [151, 235] width 13 height 13
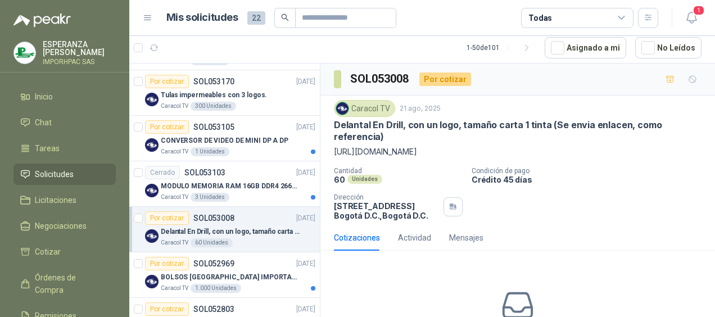
click at [434, 153] on p "[URL][DOMAIN_NAME]" at bounding box center [518, 152] width 368 height 12
drag, startPoint x: 330, startPoint y: 150, endPoint x: 619, endPoint y: 150, distance: 289.7
click at [619, 150] on div "Caracol TV [DATE] Delantal En Drill, con un logo, tamaño carta 1 tinta (Se envi…" at bounding box center [518, 160] width 395 height 129
drag, startPoint x: 619, startPoint y: 150, endPoint x: 590, endPoint y: 148, distance: 29.3
copy p "[URL][DOMAIN_NAME]"
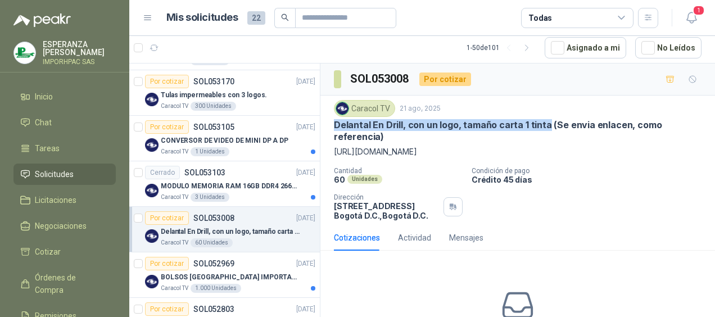
drag, startPoint x: 333, startPoint y: 121, endPoint x: 543, endPoint y: 129, distance: 210.5
click at [543, 129] on div "Caracol TV [DATE] Delantal En Drill, con un logo, tamaño carta 1 tinta (Se envi…" at bounding box center [518, 160] width 395 height 129
drag, startPoint x: 543, startPoint y: 129, endPoint x: 489, endPoint y: 124, distance: 54.8
copy p "Delantal En Drill, con un logo, tamaño carta 1 tinta"
drag, startPoint x: 335, startPoint y: 148, endPoint x: 408, endPoint y: 147, distance: 72.6
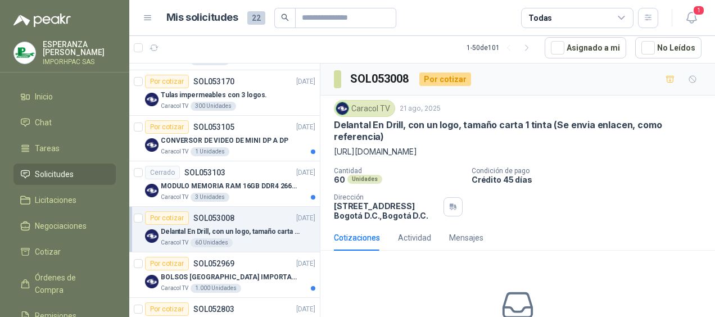
drag, startPoint x: 408, startPoint y: 147, endPoint x: 390, endPoint y: 163, distance: 23.5
click at [390, 163] on div "Caracol TV [DATE] Delantal En Drill, con un logo, tamaño carta 1 tinta (Se envi…" at bounding box center [518, 160] width 368 height 120
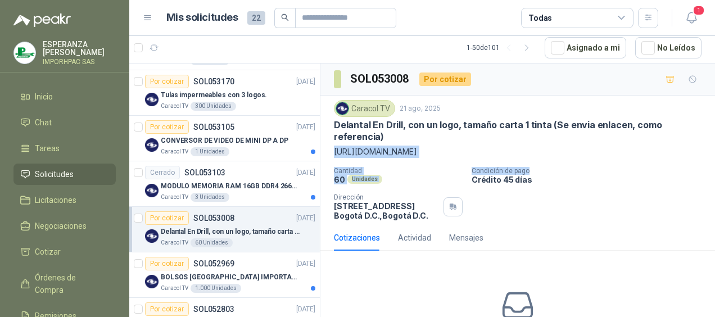
drag, startPoint x: 334, startPoint y: 152, endPoint x: 624, endPoint y: 165, distance: 289.9
click at [624, 165] on div "Caracol TV [DATE] Delantal En Drill, con un logo, tamaño carta 1 tinta (Se envi…" at bounding box center [518, 160] width 368 height 120
drag, startPoint x: 624, startPoint y: 165, endPoint x: 580, endPoint y: 147, distance: 46.7
copy div "[URL][DOMAIN_NAME] Cantidad 60 Unidades Condición de pago"
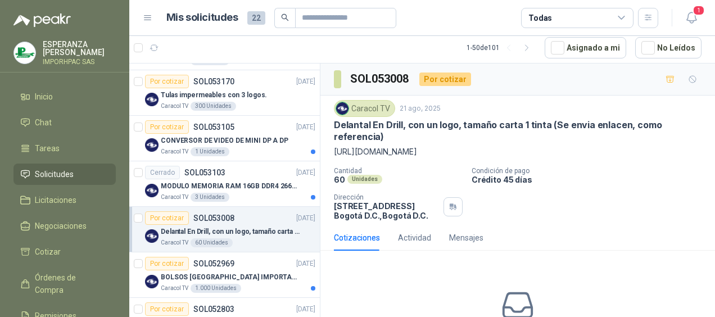
click at [550, 200] on div "Cantidad 60 Unidades Condición de pago Crédito 45 días Dirección [STREET_ADDRES…" at bounding box center [518, 193] width 368 height 53
drag, startPoint x: 332, startPoint y: 148, endPoint x: 623, endPoint y: 150, distance: 290.8
click at [623, 150] on div "Caracol TV [DATE] Delantal En Drill, con un logo, tamaño carta 1 tinta (Se envi…" at bounding box center [518, 160] width 395 height 129
drag, startPoint x: 623, startPoint y: 150, endPoint x: 571, endPoint y: 150, distance: 51.7
copy p "[URL][DOMAIN_NAME]"
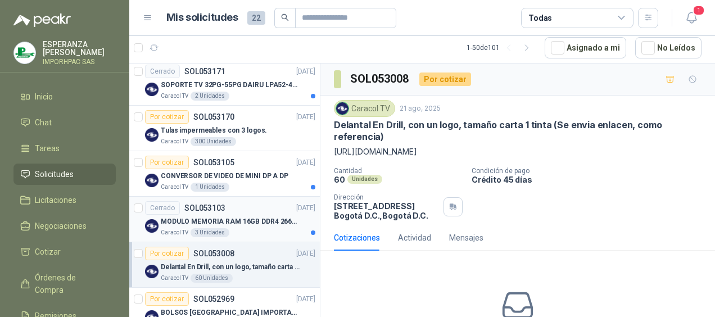
scroll to position [450, 0]
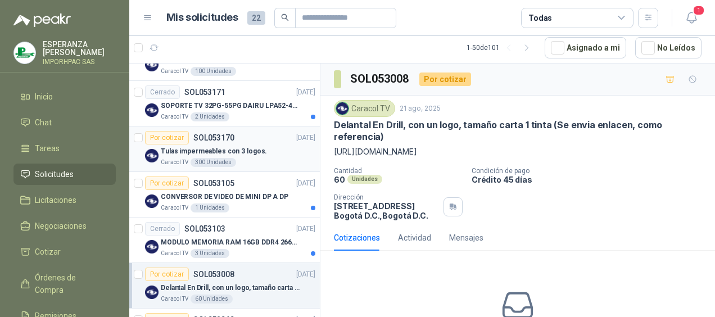
click at [215, 147] on p "Tulas impermeables con 3 logos." at bounding box center [214, 151] width 106 height 11
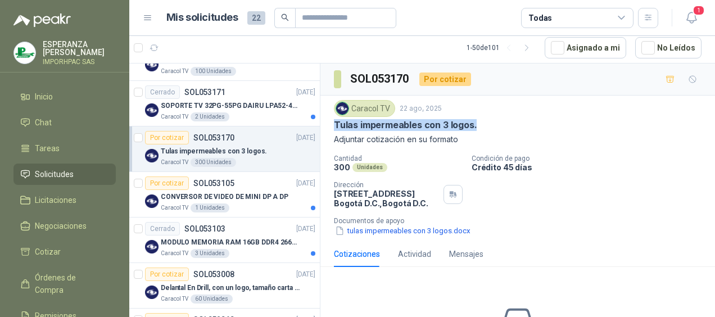
drag, startPoint x: 334, startPoint y: 124, endPoint x: 493, endPoint y: 128, distance: 158.7
click at [493, 128] on div "Tulas impermeables con 3 logos." at bounding box center [518, 125] width 368 height 12
drag, startPoint x: 493, startPoint y: 128, endPoint x: 426, endPoint y: 124, distance: 66.5
copy p "Tulas impermeables con 3 logos."
click at [545, 113] on div "Caracol TV 22 ago, 2025" at bounding box center [518, 108] width 368 height 17
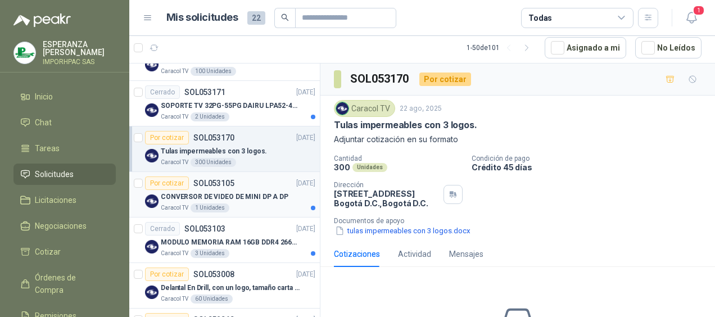
click at [165, 180] on div "Por cotizar" at bounding box center [167, 183] width 44 height 13
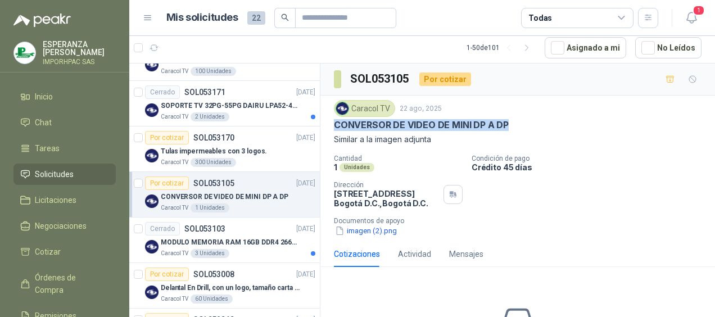
drag, startPoint x: 331, startPoint y: 123, endPoint x: 514, endPoint y: 123, distance: 182.8
click at [514, 123] on div "Caracol TV [DATE] CONVERSOR DE VIDEO DE MINI DP A DP Similar a la imagen adjunt…" at bounding box center [518, 169] width 395 height 146
drag, startPoint x: 514, startPoint y: 123, endPoint x: 476, endPoint y: 124, distance: 37.7
copy p "CONVERSOR DE VIDEO DE MINI DP A DP"
click at [490, 220] on p "Documentos de apoyo" at bounding box center [522, 221] width 377 height 8
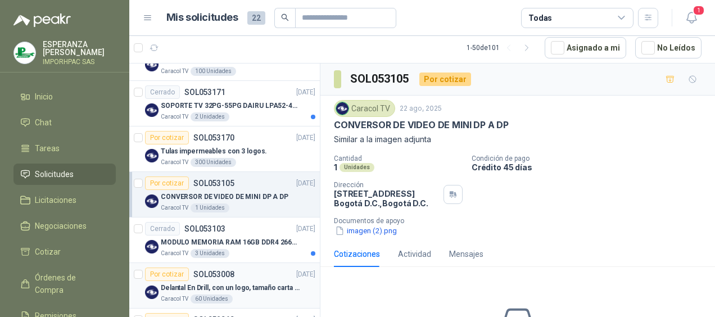
scroll to position [562, 0]
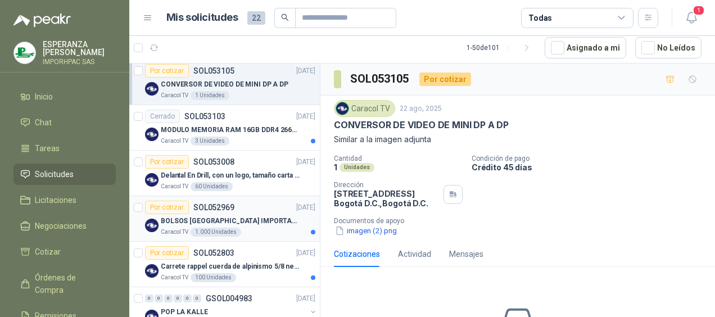
click at [154, 220] on img at bounding box center [151, 225] width 13 height 13
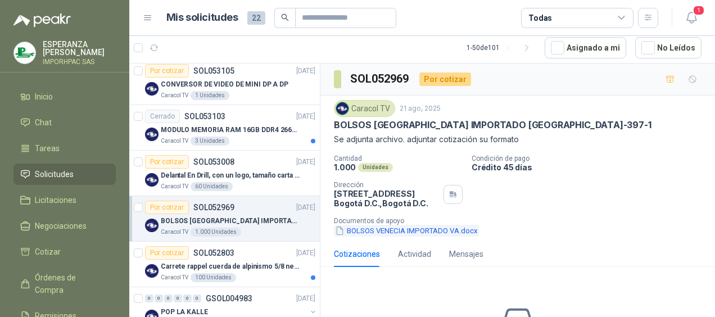
click at [340, 228] on icon "button" at bounding box center [340, 231] width 6 height 8
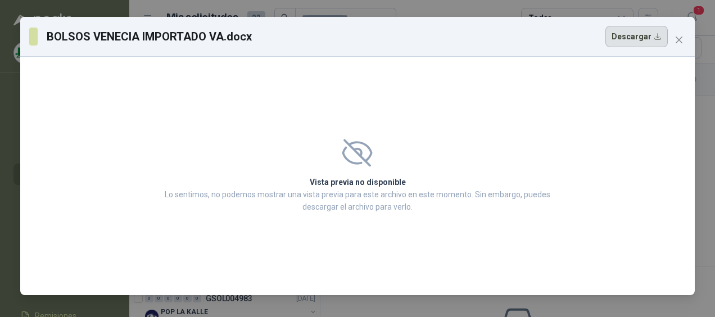
click at [633, 40] on button "Descargar" at bounding box center [637, 36] width 62 height 21
drag, startPoint x: 677, startPoint y: 96, endPoint x: 671, endPoint y: 64, distance: 32.0
click at [677, 93] on div "Vista previa no disponible Lo sentimos, no podemos mostrar una vista previa par…" at bounding box center [357, 176] width 675 height 238
click at [678, 38] on icon "close" at bounding box center [679, 40] width 7 height 7
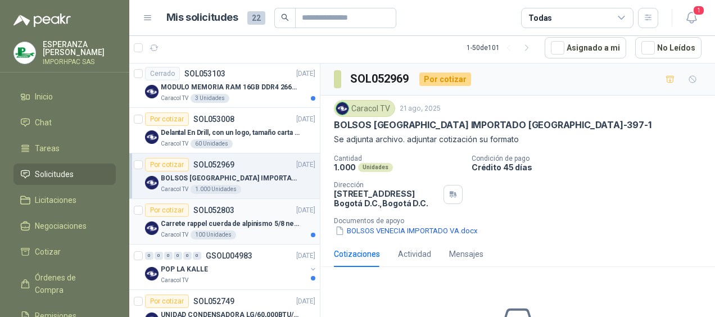
scroll to position [619, 0]
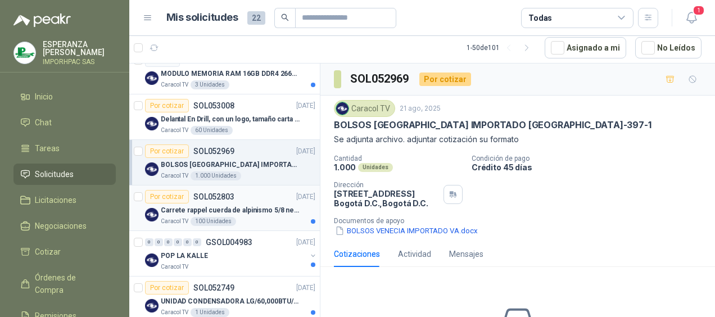
click at [151, 209] on img at bounding box center [151, 214] width 13 height 13
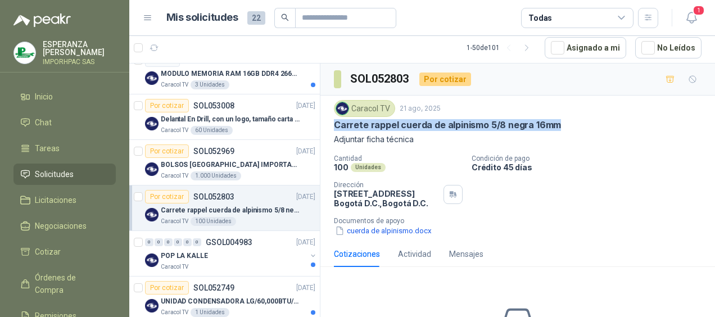
drag, startPoint x: 335, startPoint y: 121, endPoint x: 555, endPoint y: 120, distance: 219.9
click at [555, 120] on p "Carrete rappel cuerda de alpinismo 5/8 negra 16mm" at bounding box center [447, 125] width 227 height 12
drag, startPoint x: 555, startPoint y: 120, endPoint x: 478, endPoint y: 125, distance: 76.7
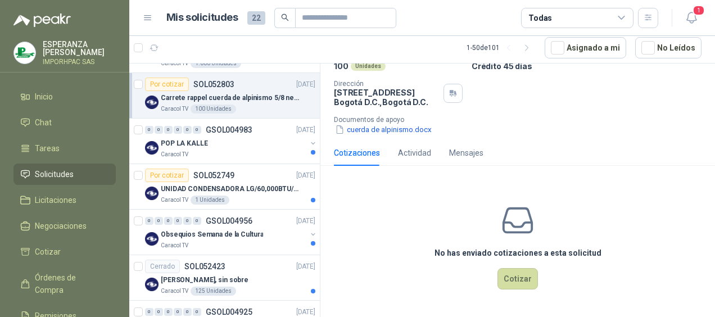
scroll to position [45, 0]
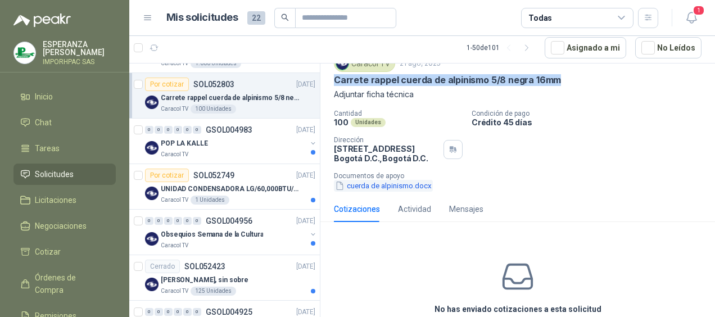
click at [337, 183] on icon "button" at bounding box center [340, 186] width 10 height 10
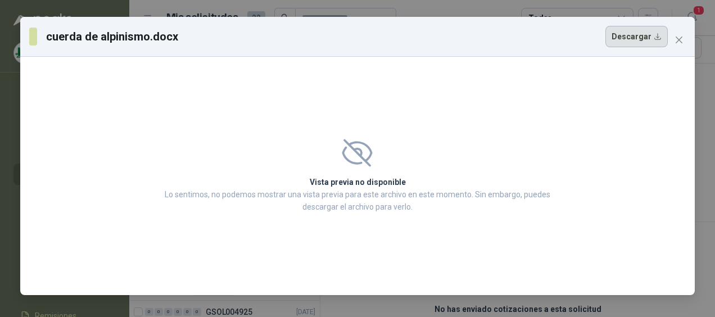
click at [629, 35] on button "Descargar" at bounding box center [637, 36] width 62 height 21
click at [682, 35] on icon "close" at bounding box center [679, 39] width 9 height 9
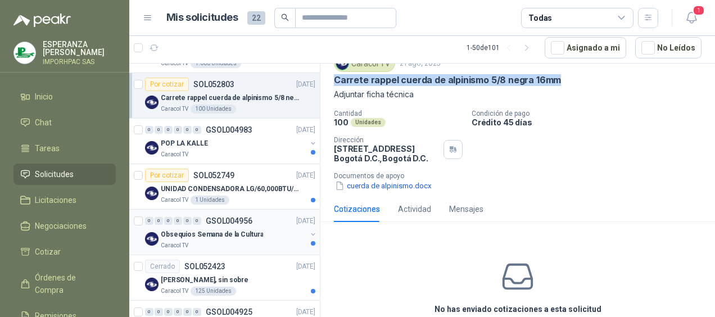
scroll to position [787, 0]
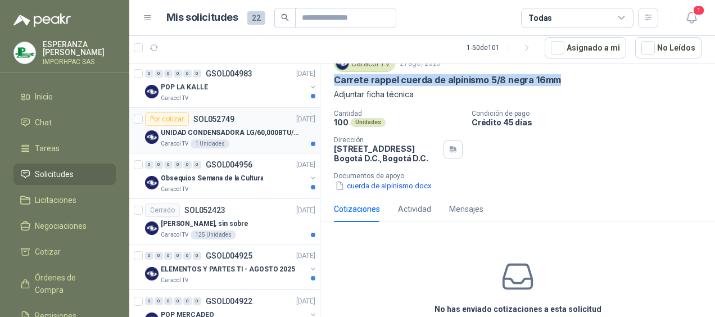
click at [153, 133] on img at bounding box center [151, 136] width 13 height 13
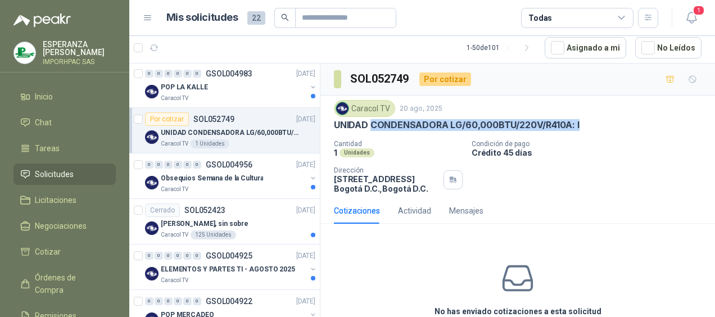
drag, startPoint x: 372, startPoint y: 121, endPoint x: 585, endPoint y: 130, distance: 212.8
click at [585, 130] on div "Caracol TV [DATE] UNIDAD CONDENSADORA LG/60,000BTU/220V/R410A: I Cantidad 1 Uni…" at bounding box center [518, 146] width 368 height 93
drag, startPoint x: 585, startPoint y: 130, endPoint x: 551, endPoint y: 123, distance: 34.5
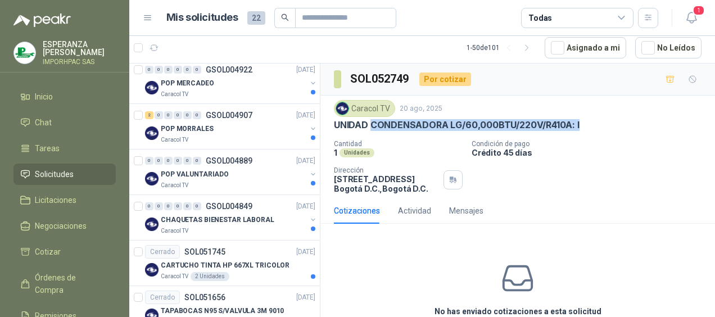
scroll to position [1350, 0]
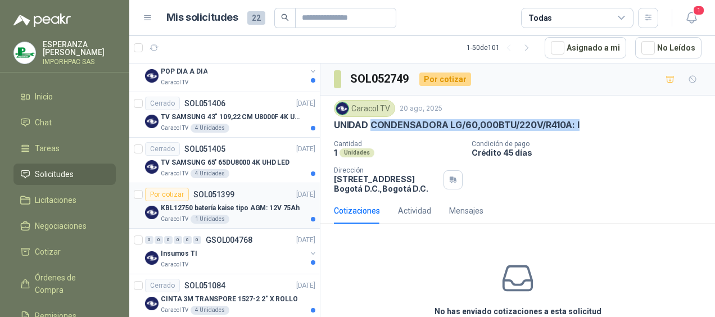
click at [170, 203] on p "KBL12750 batería kaise tipo AGM: 12V 75Ah" at bounding box center [230, 208] width 139 height 11
drag, startPoint x: 334, startPoint y: 120, endPoint x: 520, endPoint y: 123, distance: 185.6
click at [520, 123] on p "KBL12750 batería kaise tipo AGM: 12V 75Ah" at bounding box center [429, 125] width 190 height 12
drag, startPoint x: 520, startPoint y: 123, endPoint x: 480, endPoint y: 124, distance: 39.4
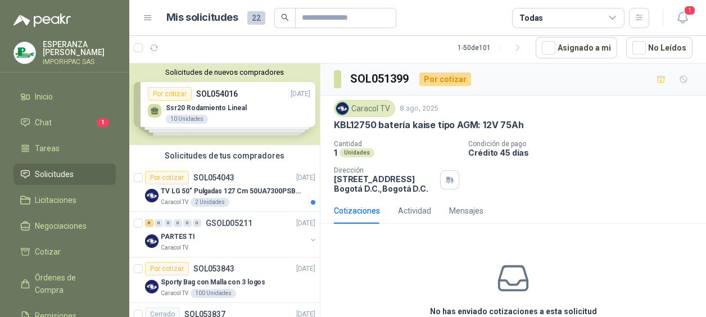
click at [173, 94] on div "Solicitudes de nuevos compradores Por cotizar SOL054016 [DATE] Ssr20 Rodamiento…" at bounding box center [224, 105] width 191 height 82
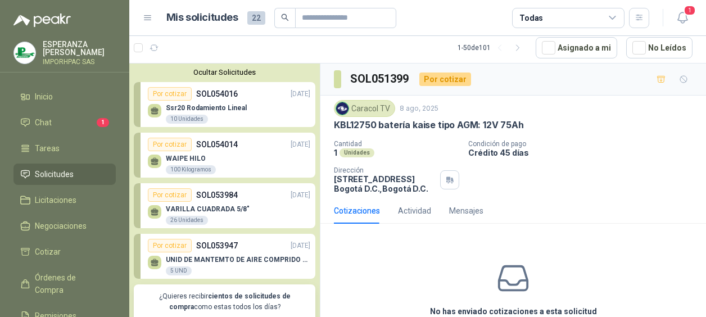
click at [164, 145] on div "Por cotizar" at bounding box center [170, 144] width 44 height 13
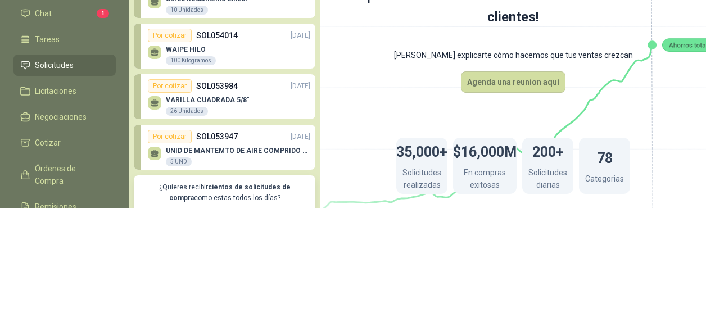
scroll to position [56, 0]
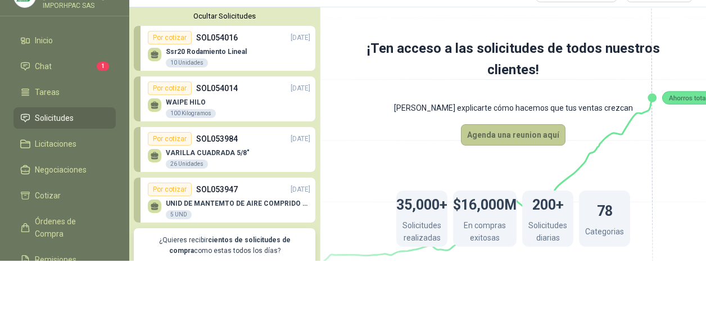
click at [521, 135] on button "Agenda una reunion aquí" at bounding box center [513, 134] width 105 height 21
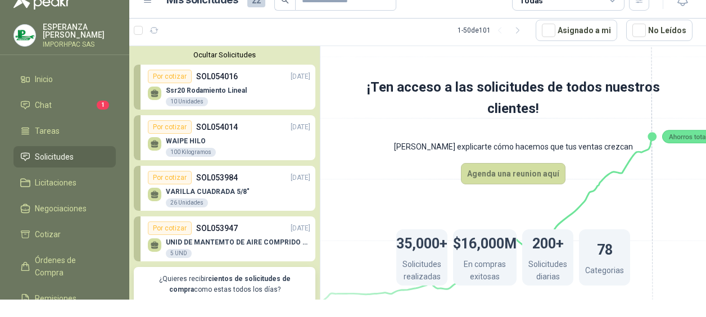
scroll to position [0, 0]
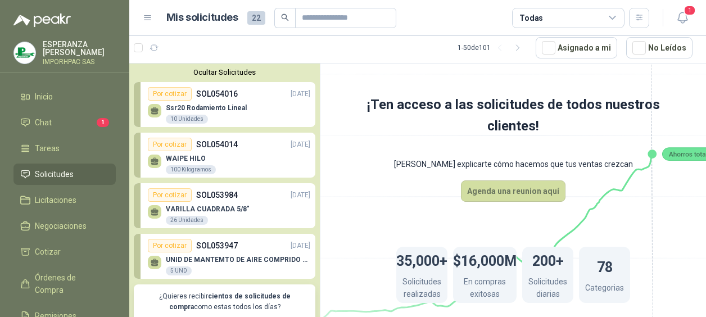
click at [229, 69] on button "Ocultar Solicitudes" at bounding box center [225, 72] width 182 height 8
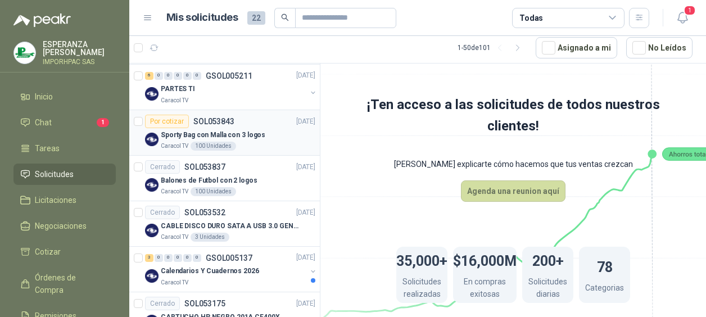
scroll to position [169, 0]
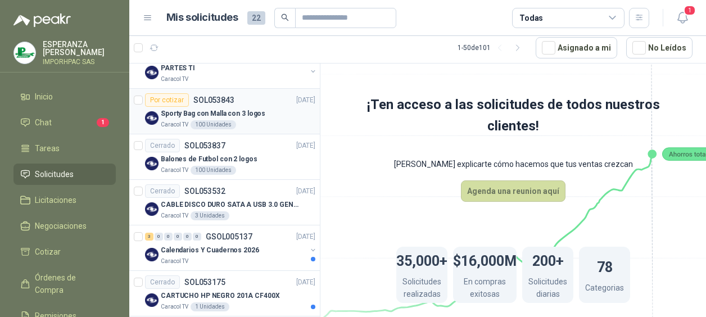
click at [174, 98] on div "Por cotizar" at bounding box center [167, 99] width 44 height 13
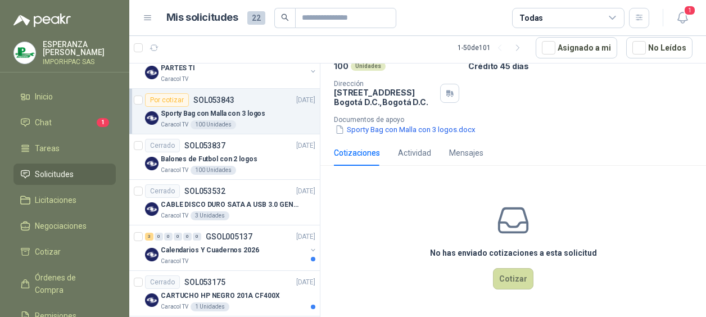
scroll to position [56, 0]
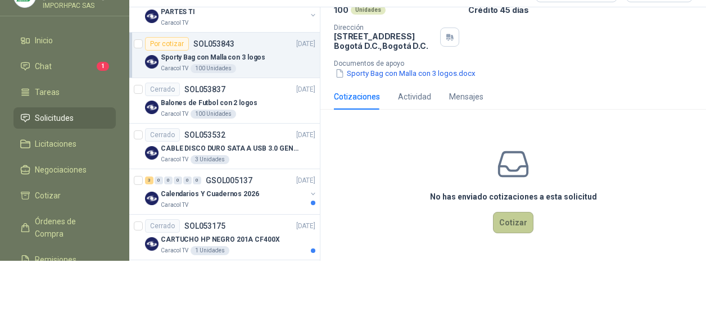
click at [510, 218] on button "Cotizar" at bounding box center [513, 222] width 40 height 21
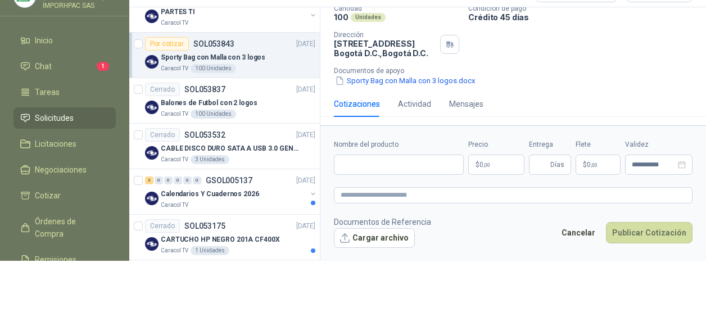
scroll to position [93, 0]
click at [634, 228] on button "Publicar Cotización" at bounding box center [649, 232] width 87 height 21
drag, startPoint x: 347, startPoint y: 166, endPoint x: 485, endPoint y: 232, distance: 152.5
click at [485, 232] on footer "Documentos de Referencia Cargar archivo Cancelar Publicar Cotización" at bounding box center [513, 232] width 359 height 33
click at [344, 164] on input "Nombre del producto" at bounding box center [399, 165] width 130 height 20
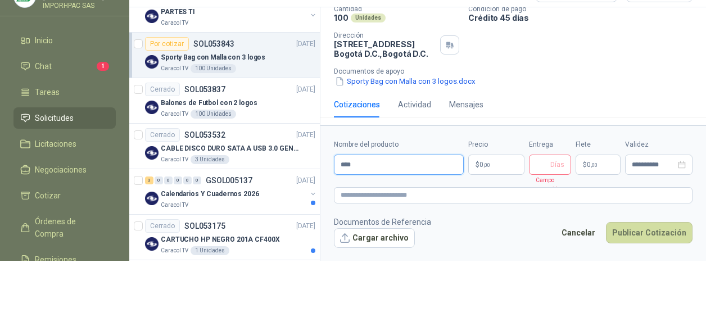
type input "****"
click at [548, 168] on input "Entrega" at bounding box center [542, 164] width 12 height 19
type input "**"
click at [534, 218] on footer "Documentos de Referencia Cargar archivo Cancelar Publicar Cotización" at bounding box center [513, 232] width 359 height 33
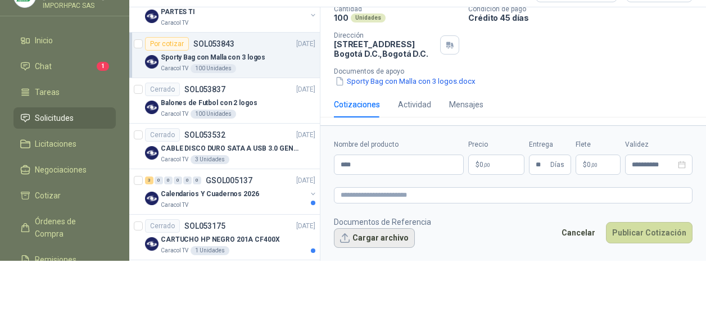
click at [346, 235] on button "Cargar archivo" at bounding box center [374, 238] width 81 height 20
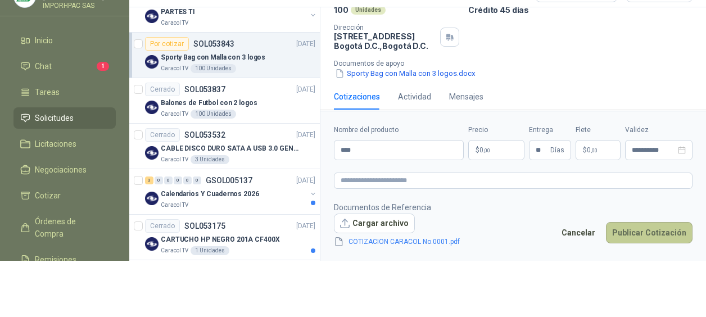
click at [651, 233] on button "Publicar Cotización" at bounding box center [649, 232] width 87 height 21
click at [643, 232] on button "Publicar Cotización" at bounding box center [649, 232] width 87 height 21
click at [642, 231] on button "Publicar Cotización" at bounding box center [649, 232] width 87 height 21
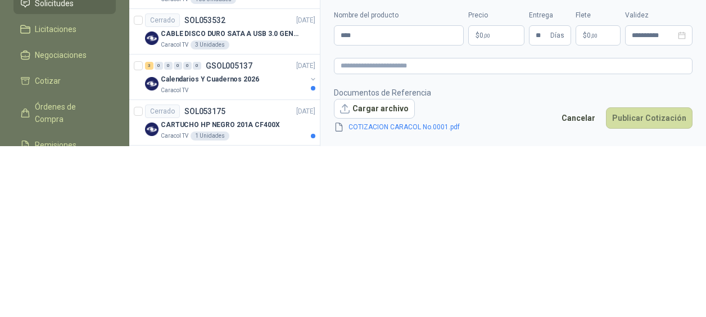
scroll to position [112, 0]
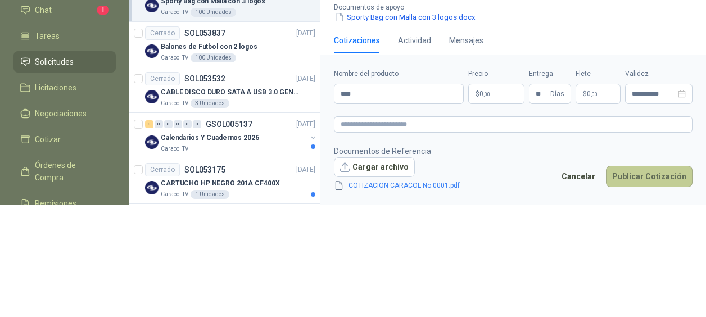
click at [628, 173] on button "Publicar Cotización" at bounding box center [649, 176] width 87 height 21
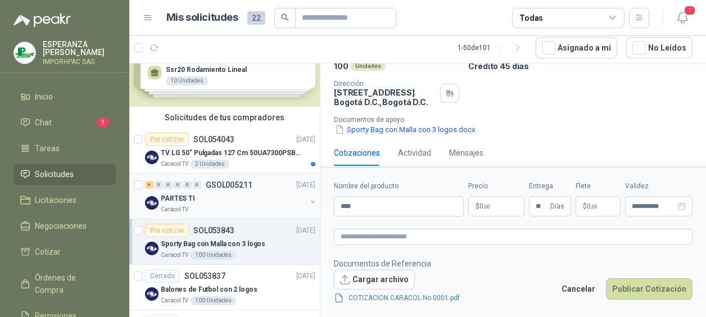
scroll to position [56, 0]
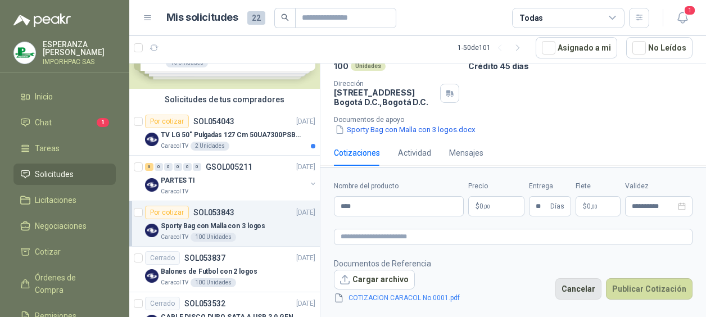
click at [592, 289] on button "Cancelar" at bounding box center [579, 288] width 46 height 21
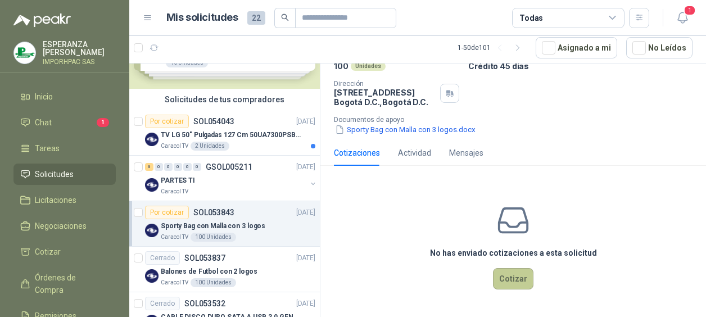
click at [507, 278] on button "Cotizar" at bounding box center [513, 278] width 40 height 21
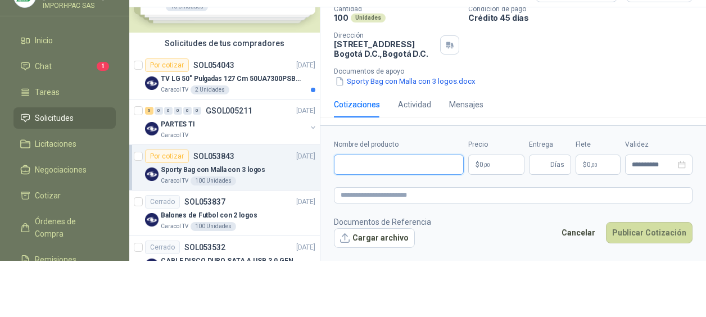
click at [373, 164] on input "Nombre del producto" at bounding box center [399, 165] width 130 height 20
type input "****"
click at [557, 166] on span "Días" at bounding box center [558, 164] width 14 height 19
type input "**"
drag, startPoint x: 593, startPoint y: 204, endPoint x: 598, endPoint y: 209, distance: 7.2
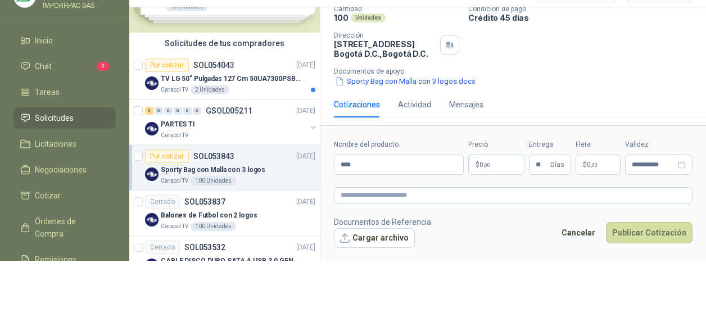
click at [597, 209] on form "**********" at bounding box center [514, 193] width 386 height 136
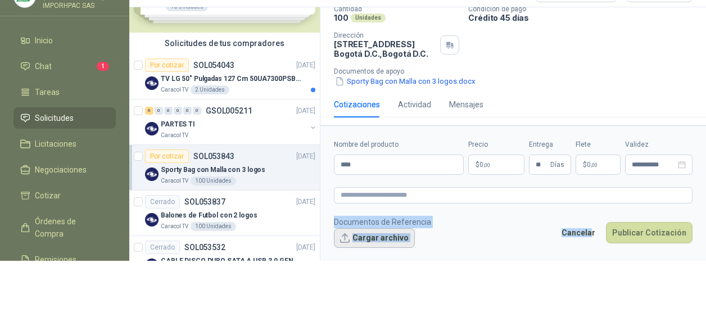
click at [367, 238] on button "Cargar archivo" at bounding box center [374, 238] width 81 height 20
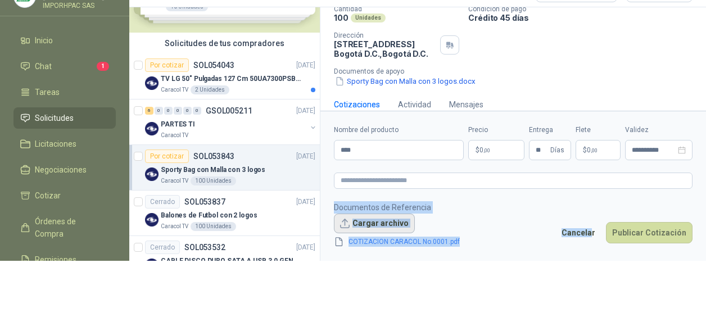
scroll to position [101, 0]
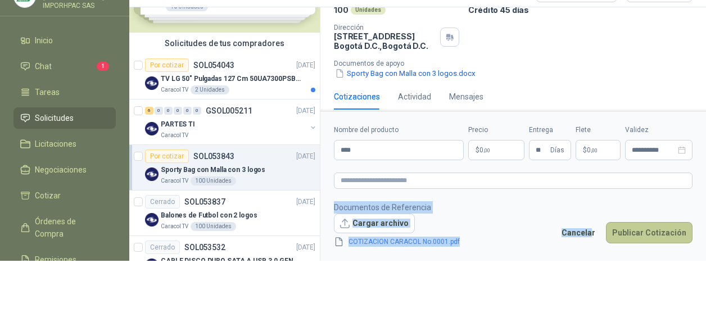
click at [633, 227] on button "Publicar Cotización" at bounding box center [649, 232] width 87 height 21
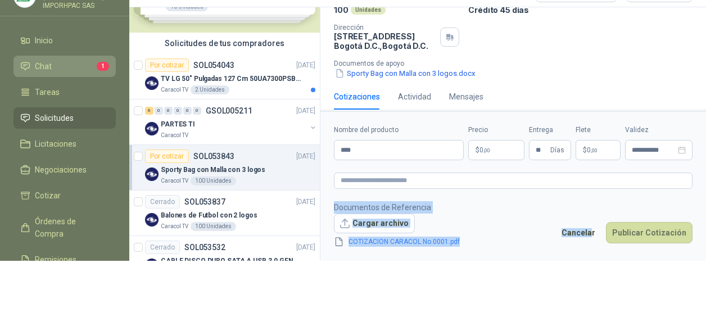
click at [84, 66] on li "Chat 1" at bounding box center [64, 66] width 89 height 12
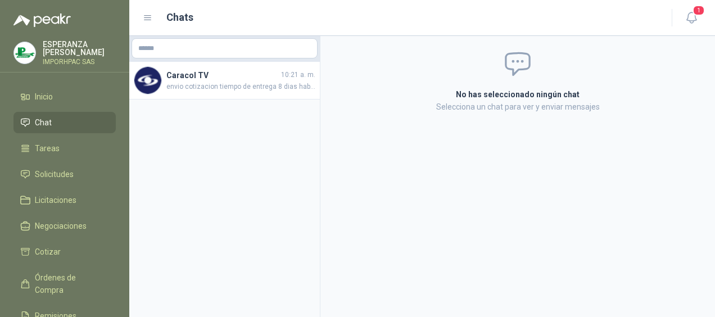
click at [280, 158] on aside "Caracol TV 10:21 a. m. envio cotizacion tiempo de entrega 8 dias habiles" at bounding box center [224, 176] width 191 height 281
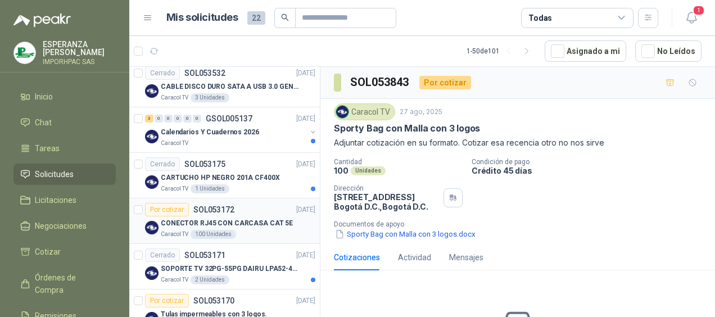
scroll to position [337, 0]
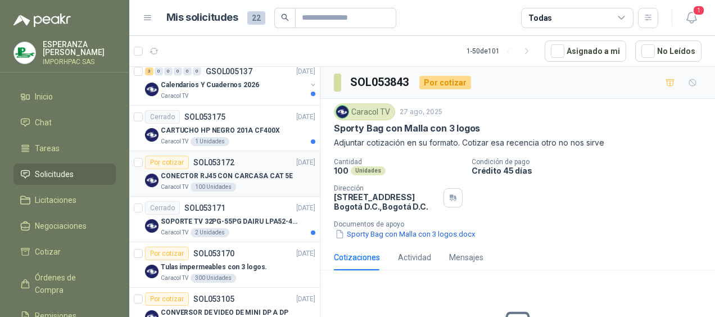
click at [168, 173] on p "CONECTOR RJ45 CON CARCASA CAT 5E" at bounding box center [227, 176] width 132 height 11
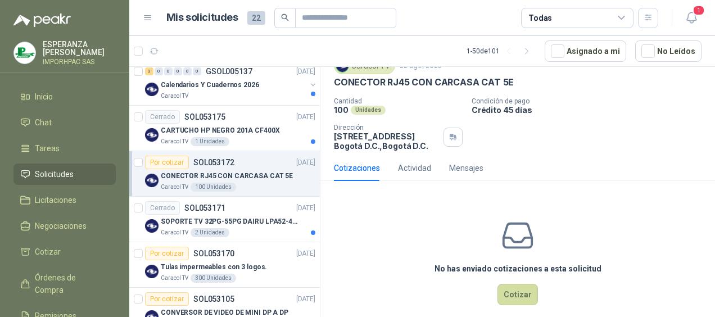
scroll to position [58, 0]
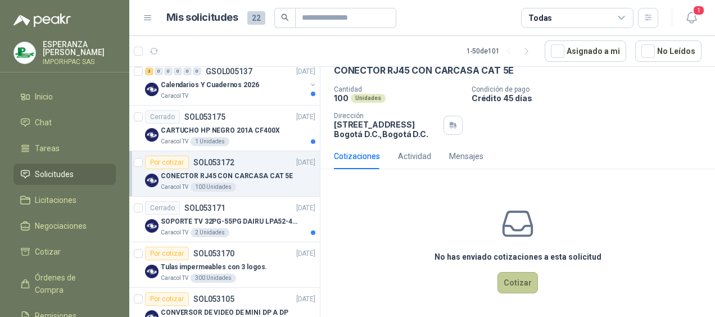
click at [510, 279] on button "Cotizar" at bounding box center [518, 282] width 40 height 21
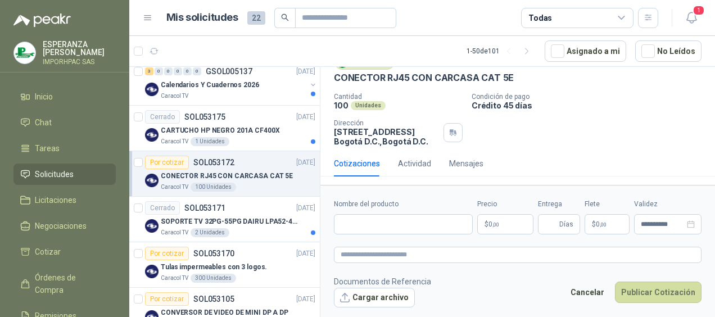
scroll to position [50, 0]
click at [345, 224] on input "Nombre del producto" at bounding box center [403, 224] width 139 height 20
type input "*****"
click at [509, 219] on p "$ 0 ,00" at bounding box center [506, 224] width 56 height 20
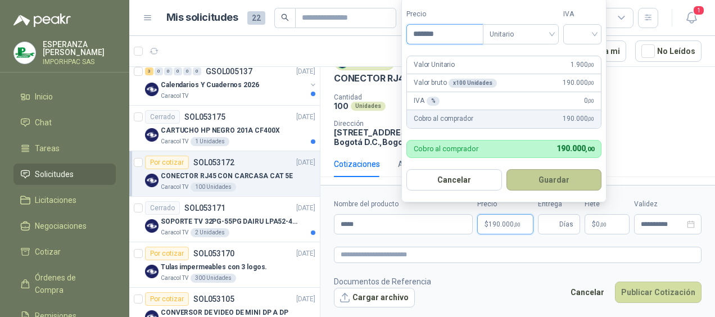
type input "*******"
click at [557, 178] on button "Guardar" at bounding box center [555, 179] width 96 height 21
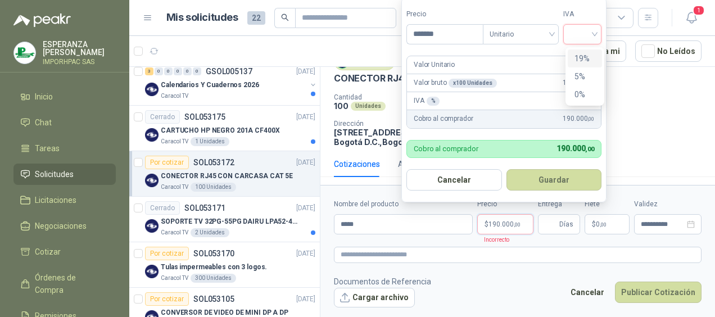
click at [595, 31] on input "search" at bounding box center [582, 33] width 25 height 17
click at [577, 57] on div "19%" at bounding box center [585, 58] width 21 height 12
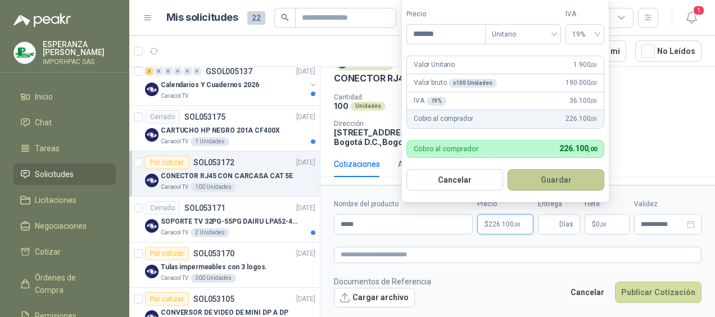
click at [559, 179] on button "Guardar" at bounding box center [556, 179] width 97 height 21
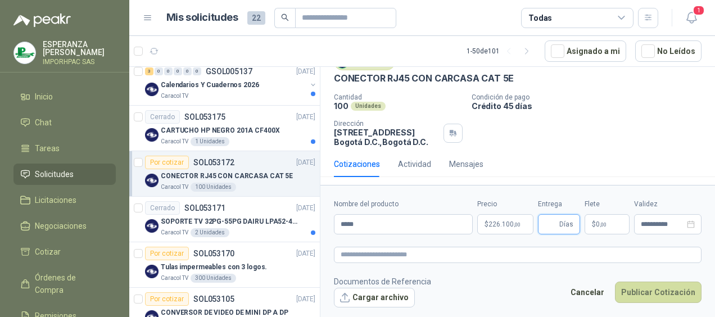
click at [551, 226] on input "Entrega" at bounding box center [551, 224] width 12 height 19
type input "*"
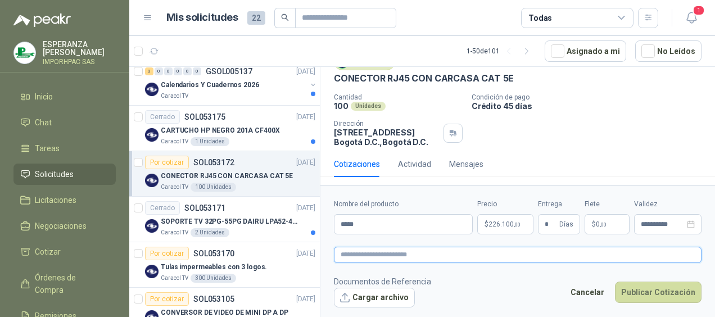
click at [368, 258] on textarea at bounding box center [518, 255] width 368 height 16
type textarea "*"
type textarea "**"
type textarea "****"
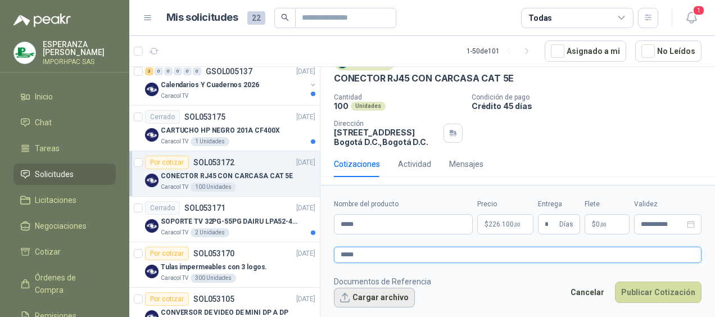
type textarea "*****"
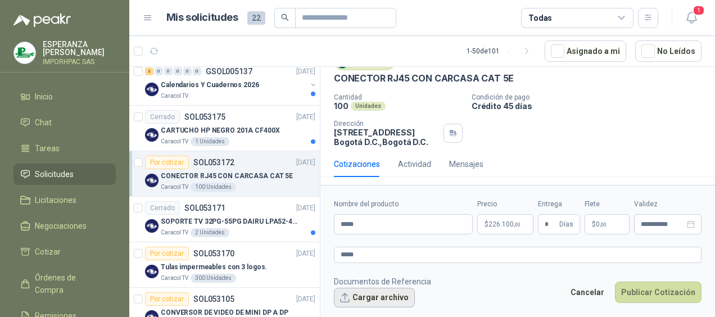
click at [346, 295] on button "Cargar archivo" at bounding box center [374, 298] width 81 height 20
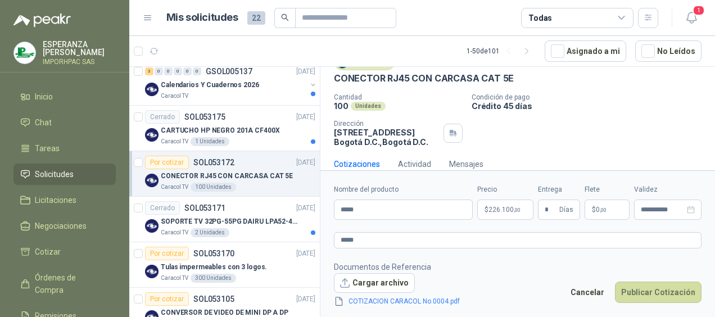
scroll to position [58, 0]
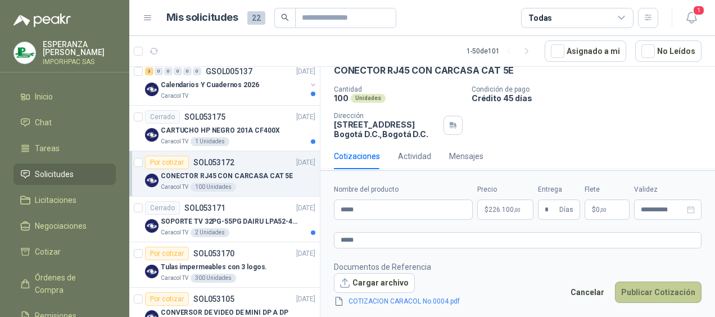
click at [672, 294] on button "Publicar Cotización" at bounding box center [658, 292] width 87 height 21
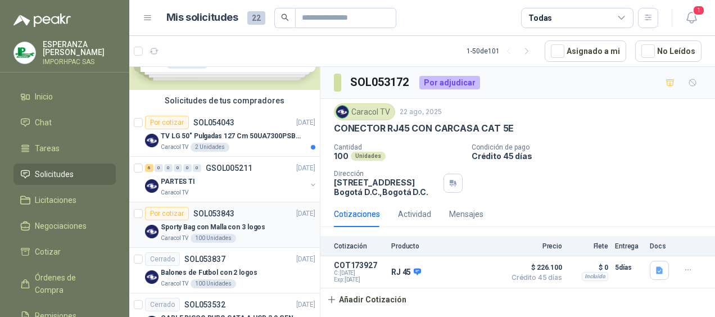
scroll to position [56, 0]
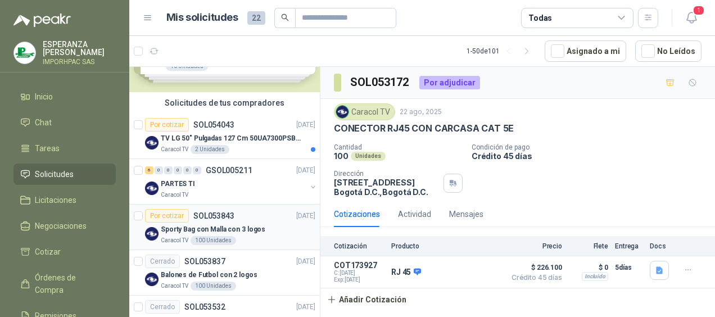
click at [166, 214] on div "Por cotizar" at bounding box center [167, 215] width 44 height 13
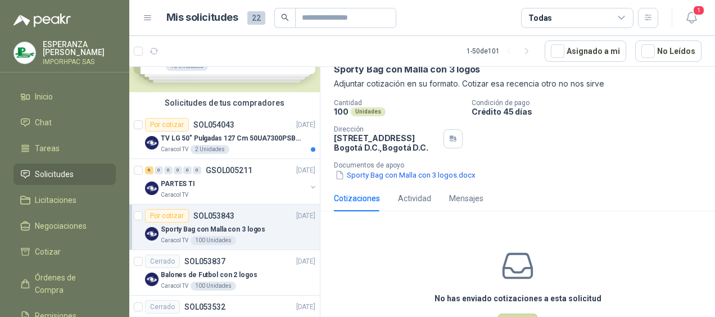
scroll to position [101, 0]
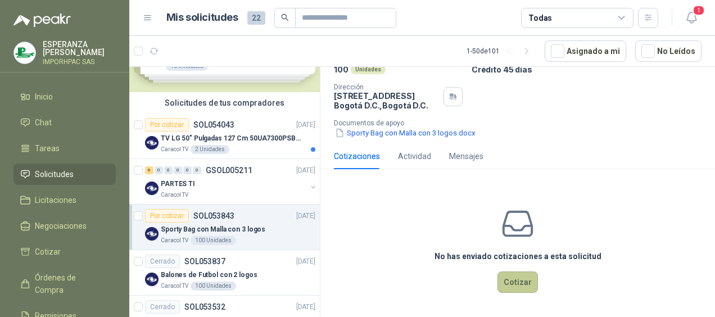
click at [512, 280] on button "Cotizar" at bounding box center [518, 282] width 40 height 21
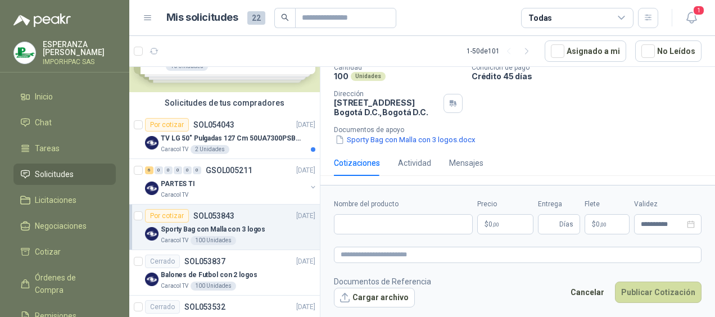
scroll to position [93, 0]
click at [344, 224] on input "Nombre del producto" at bounding box center [403, 224] width 139 height 20
type input "****"
drag, startPoint x: 565, startPoint y: 271, endPoint x: 559, endPoint y: 273, distance: 6.3
click at [563, 272] on form "**********" at bounding box center [518, 253] width 395 height 136
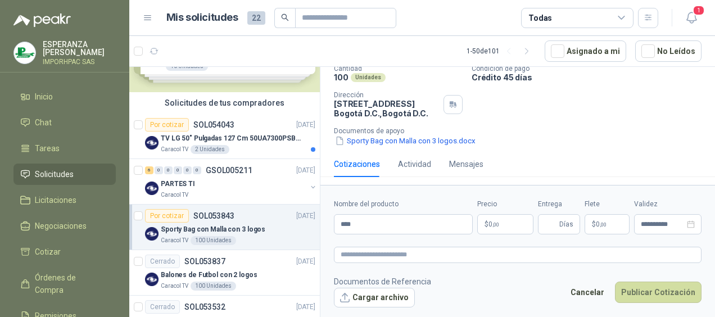
click at [500, 228] on p "$ 0 ,00" at bounding box center [506, 224] width 56 height 20
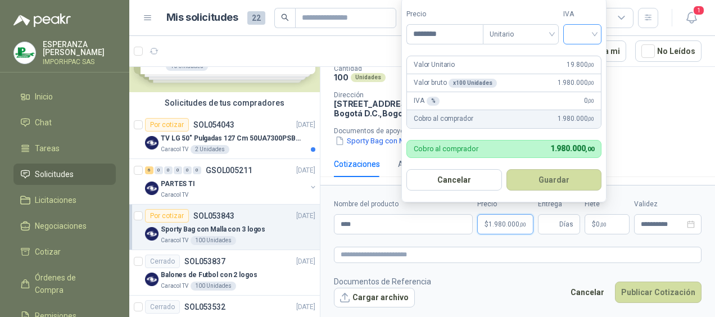
type input "********"
click at [595, 31] on input "search" at bounding box center [582, 33] width 25 height 17
click at [578, 61] on div "19%" at bounding box center [585, 58] width 21 height 12
click at [565, 180] on button "Guardar" at bounding box center [556, 179] width 97 height 21
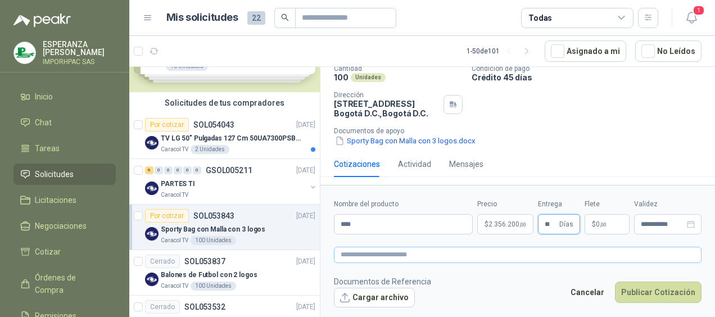
type input "**"
click at [372, 258] on textarea at bounding box center [518, 255] width 368 height 16
type textarea "*"
type textarea "**"
type textarea "***"
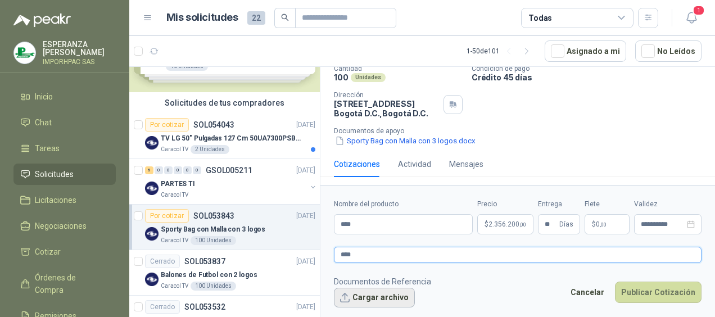
type textarea "****"
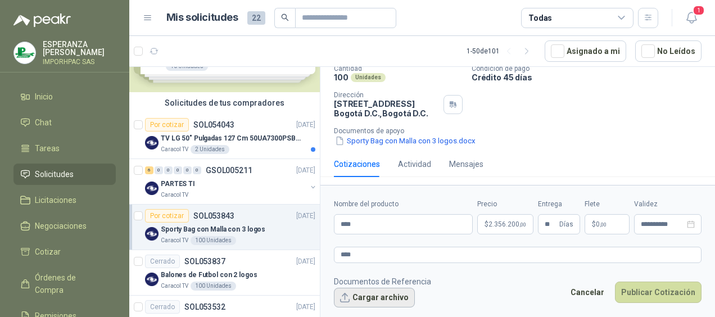
click at [363, 297] on button "Cargar archivo" at bounding box center [374, 298] width 81 height 20
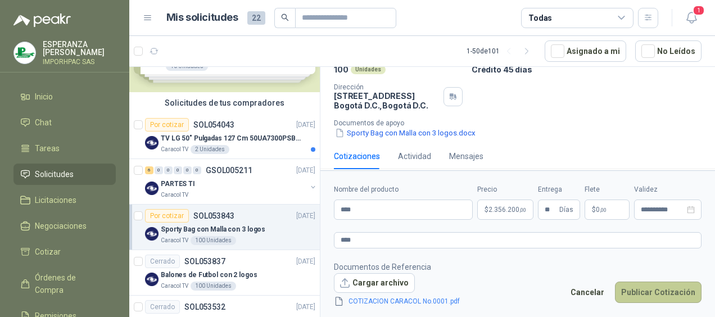
click at [664, 290] on button "Publicar Cotización" at bounding box center [658, 292] width 87 height 21
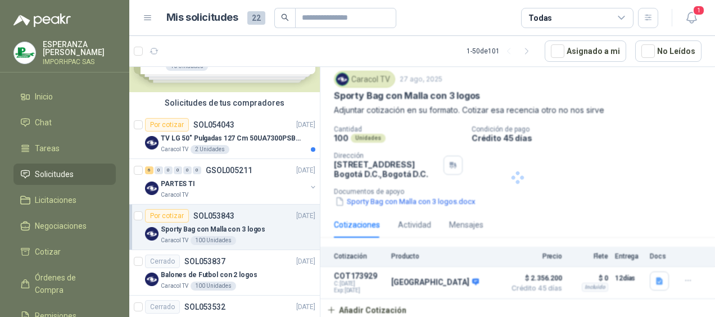
scroll to position [33, 0]
click at [164, 125] on div "Por cotizar" at bounding box center [167, 124] width 44 height 13
